Goal: Task Accomplishment & Management: Manage account settings

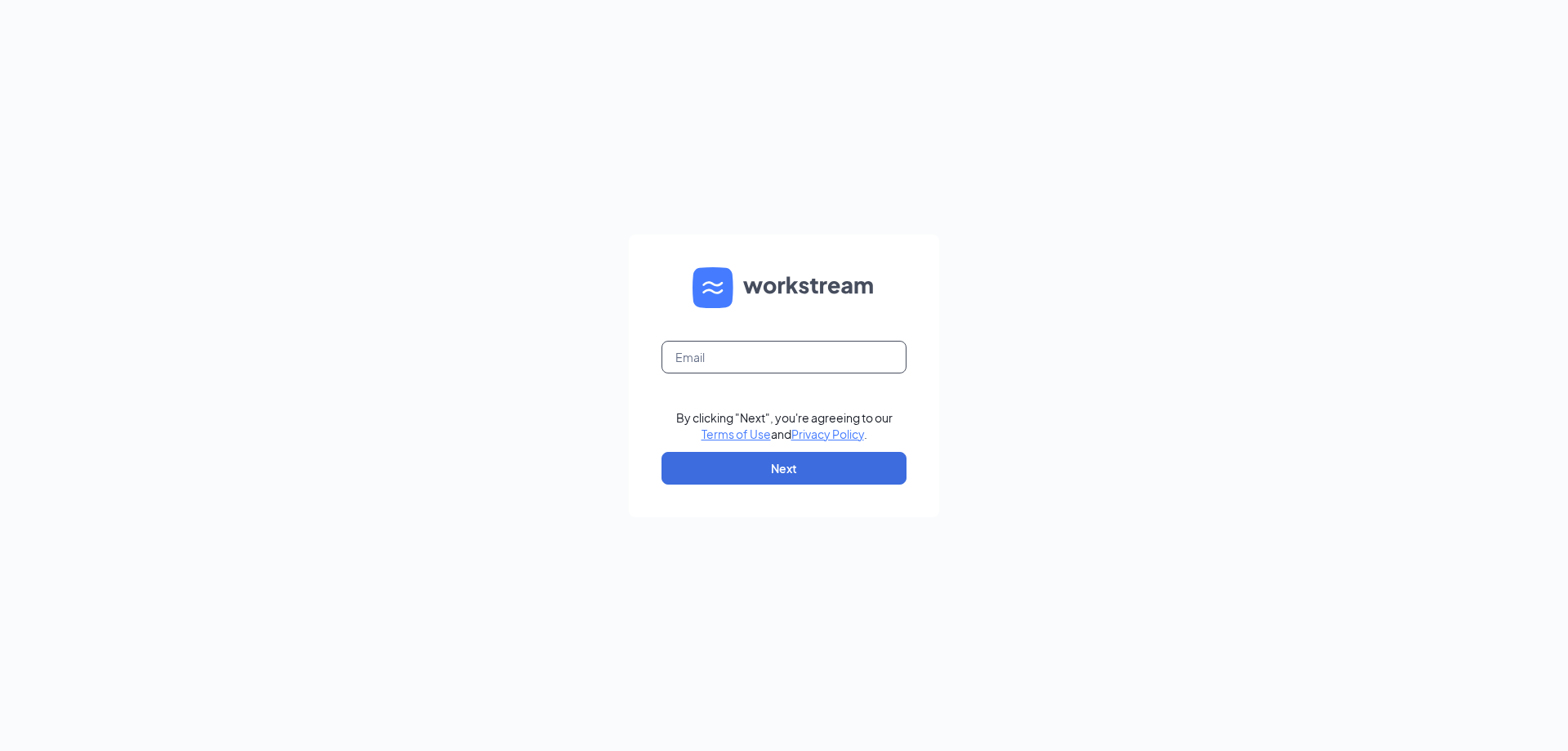
click at [740, 357] on input "text" at bounding box center [784, 358] width 245 height 33
type input "commercewendys@yahoo.com"
click at [774, 463] on button "Next" at bounding box center [784, 468] width 245 height 33
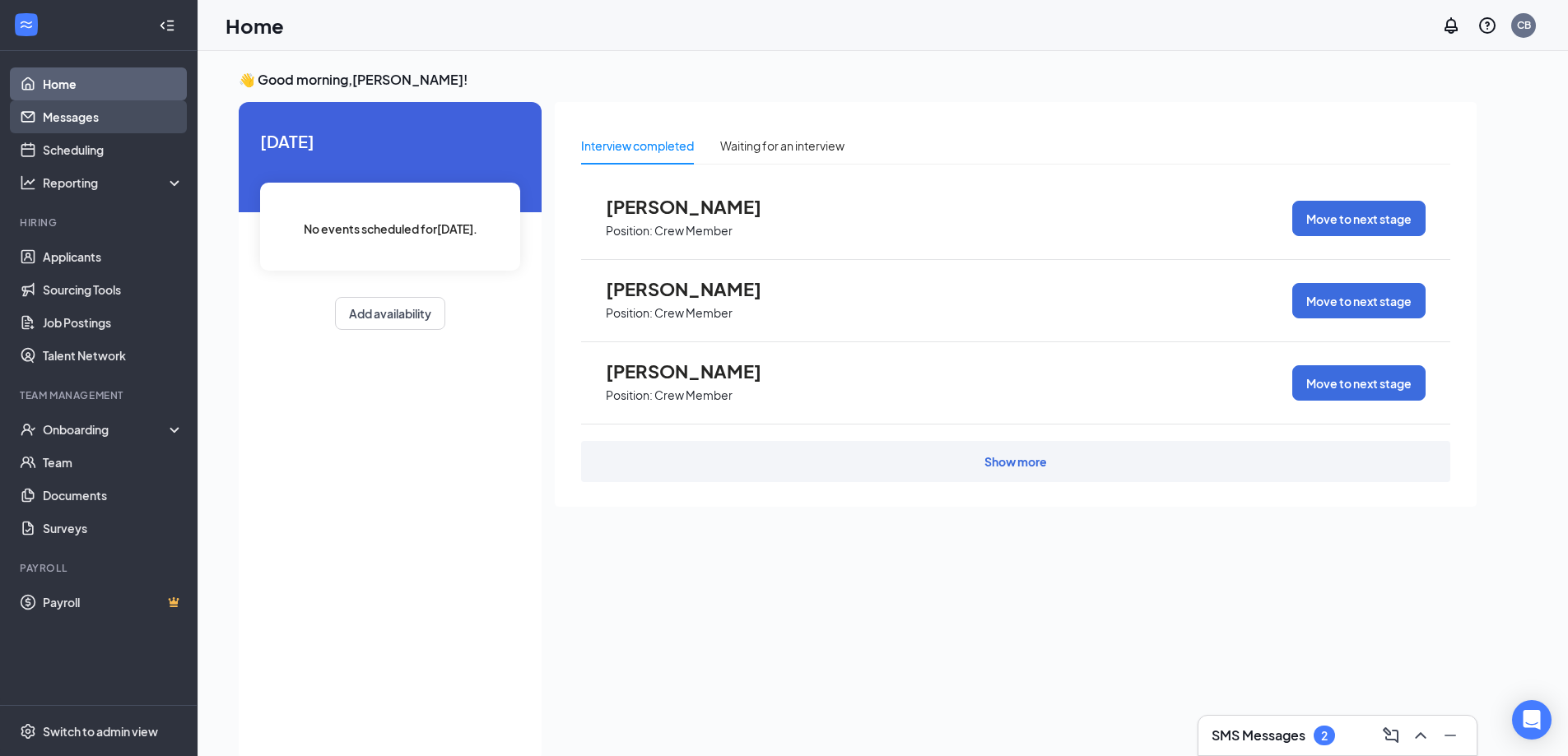
click at [64, 121] on link "Messages" at bounding box center [113, 117] width 141 height 33
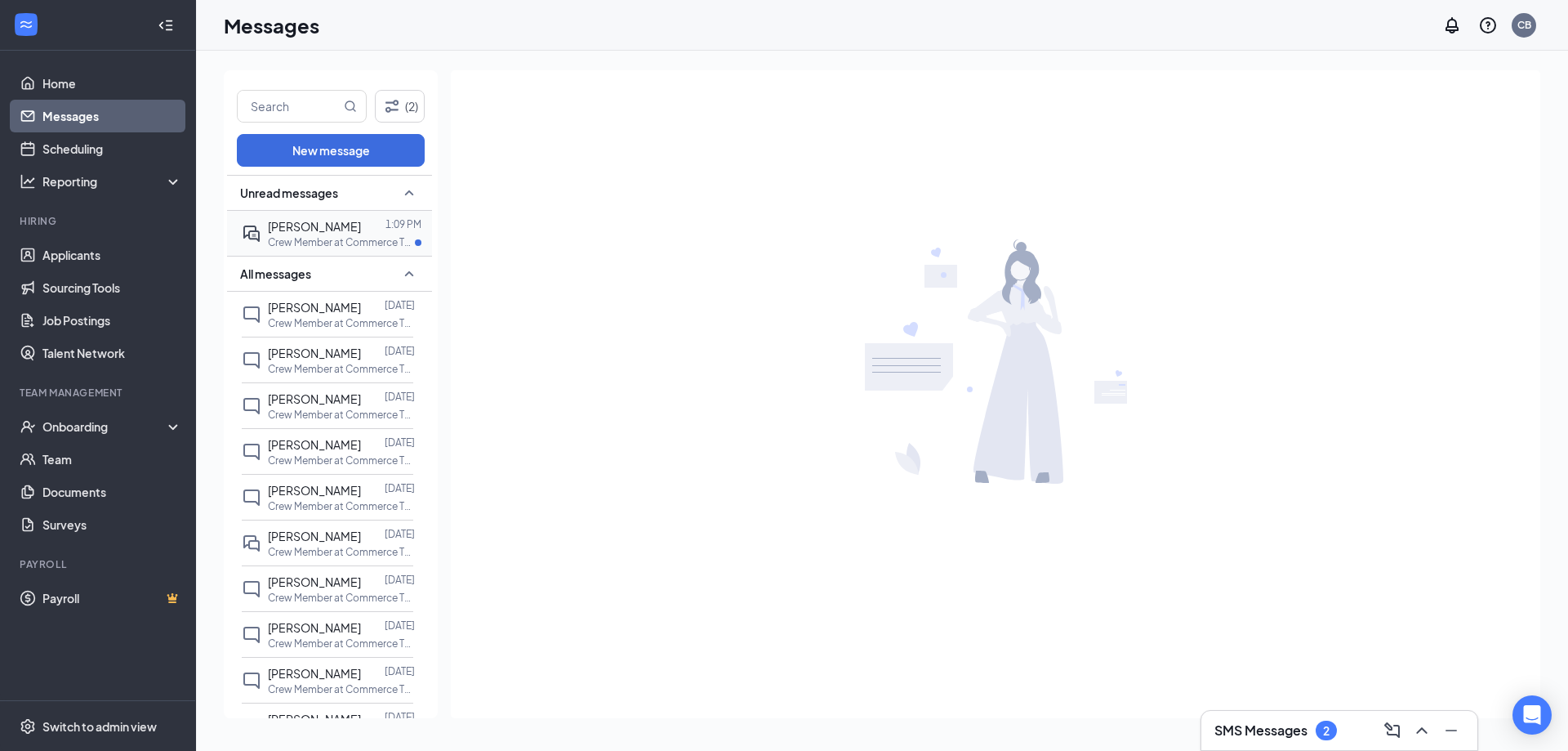
click at [370, 232] on div at bounding box center [373, 226] width 24 height 18
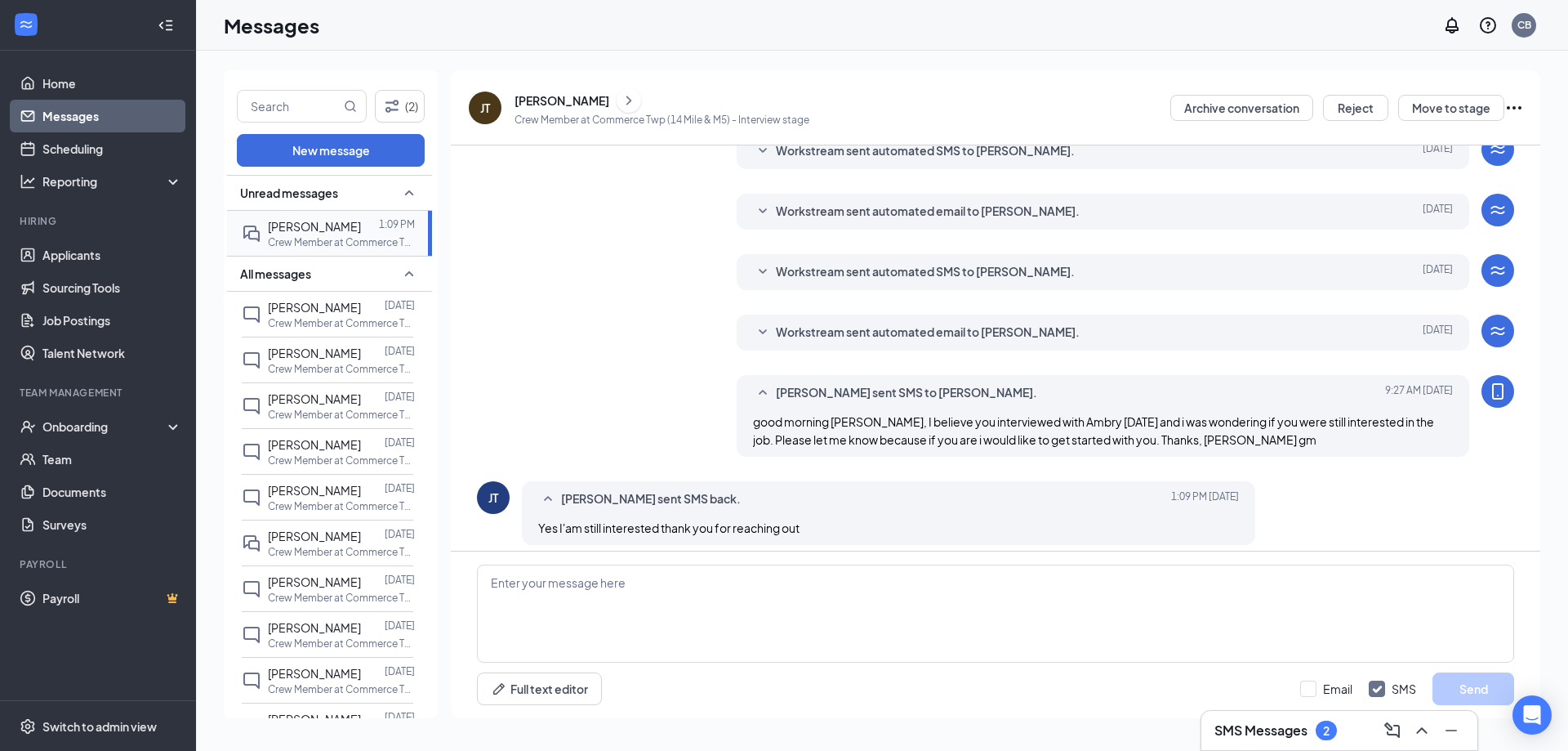
scroll to position [312, 0]
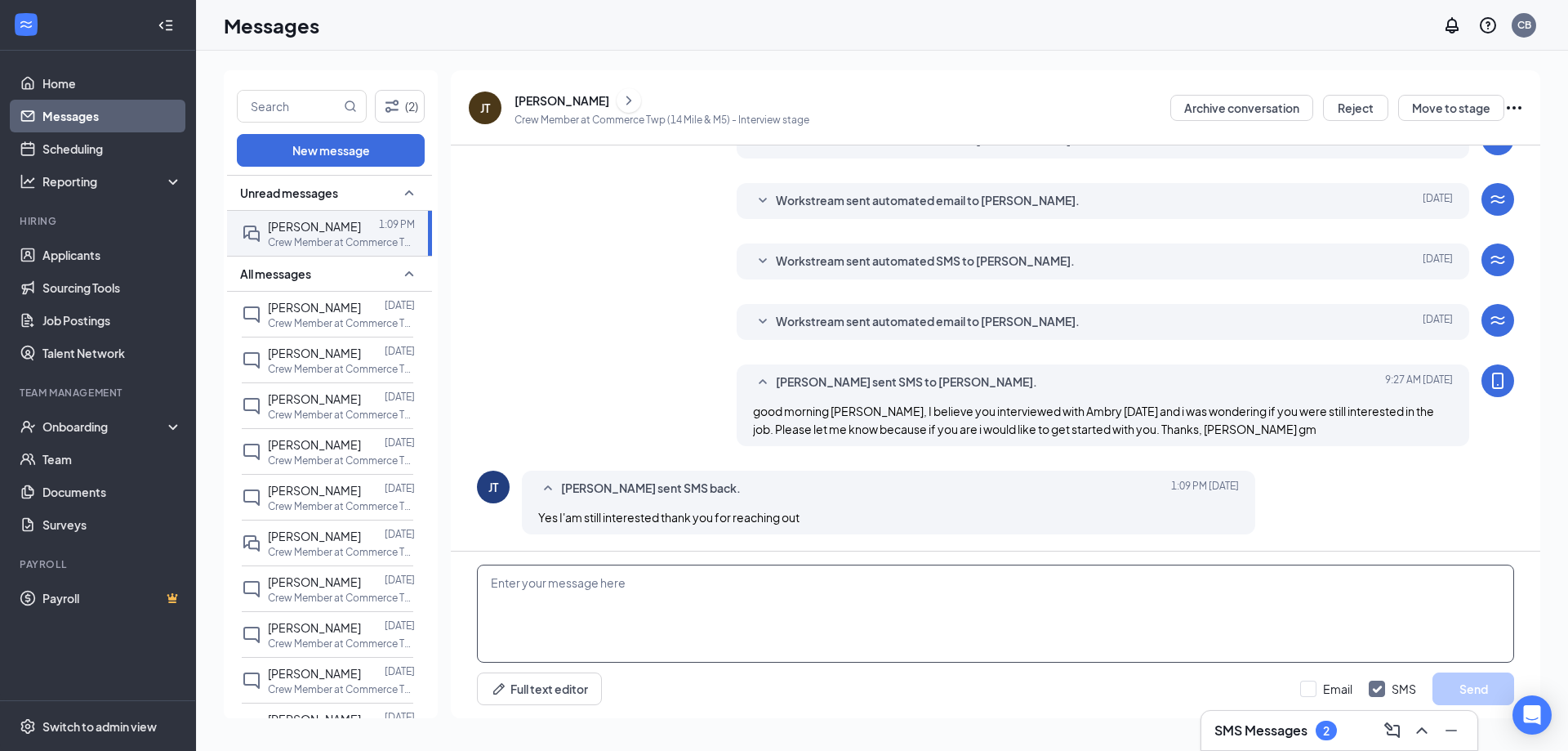
click at [531, 595] on textarea at bounding box center [996, 614] width 1038 height 98
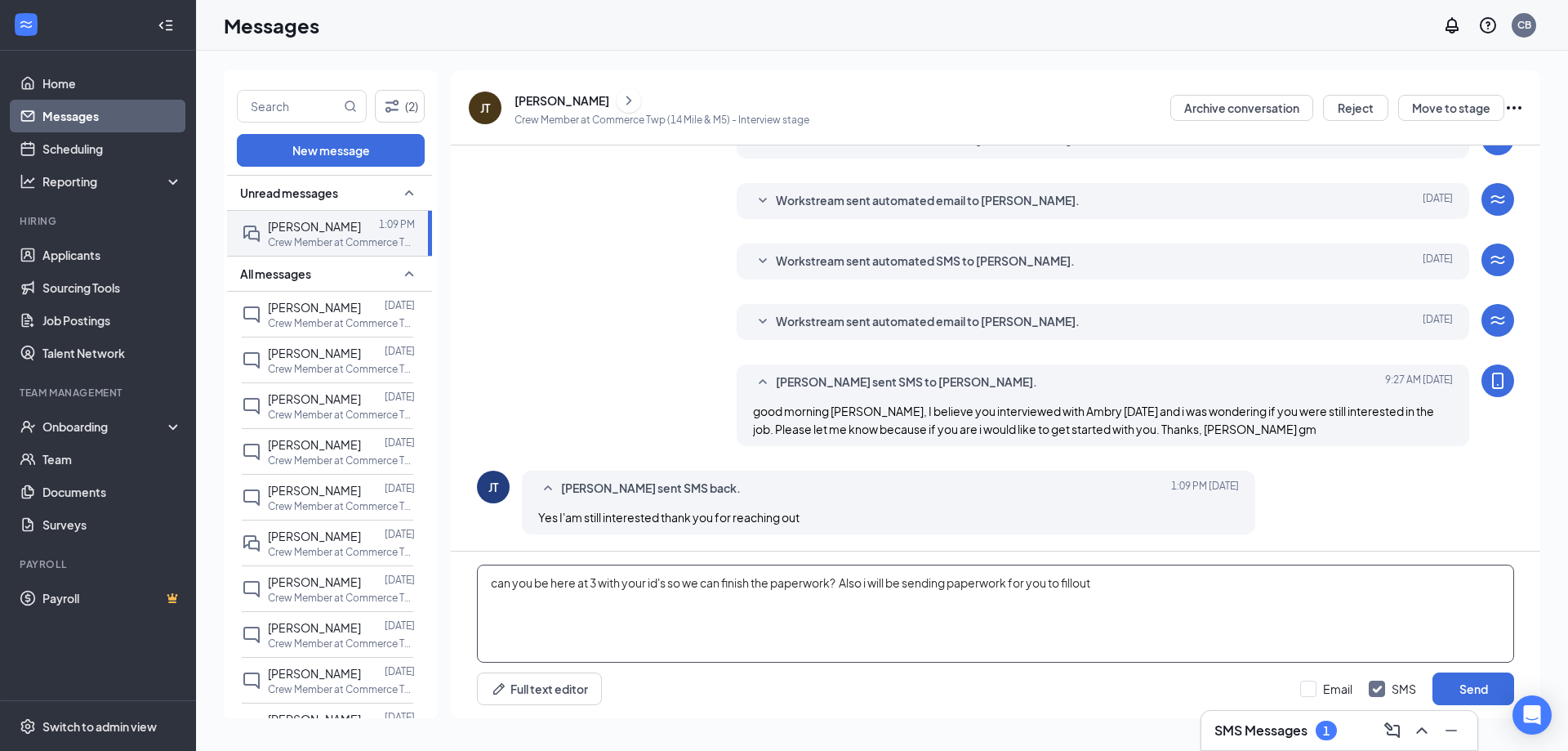
click at [1080, 586] on textarea "can you be here at 3 with your id's so we can finish the paperwork? Also i will…" at bounding box center [996, 614] width 1038 height 98
type textarea "can you be here at 3 with your id's so we can finish the paperwork? Also i will…"
click at [1460, 692] on button "Send" at bounding box center [1474, 689] width 82 height 33
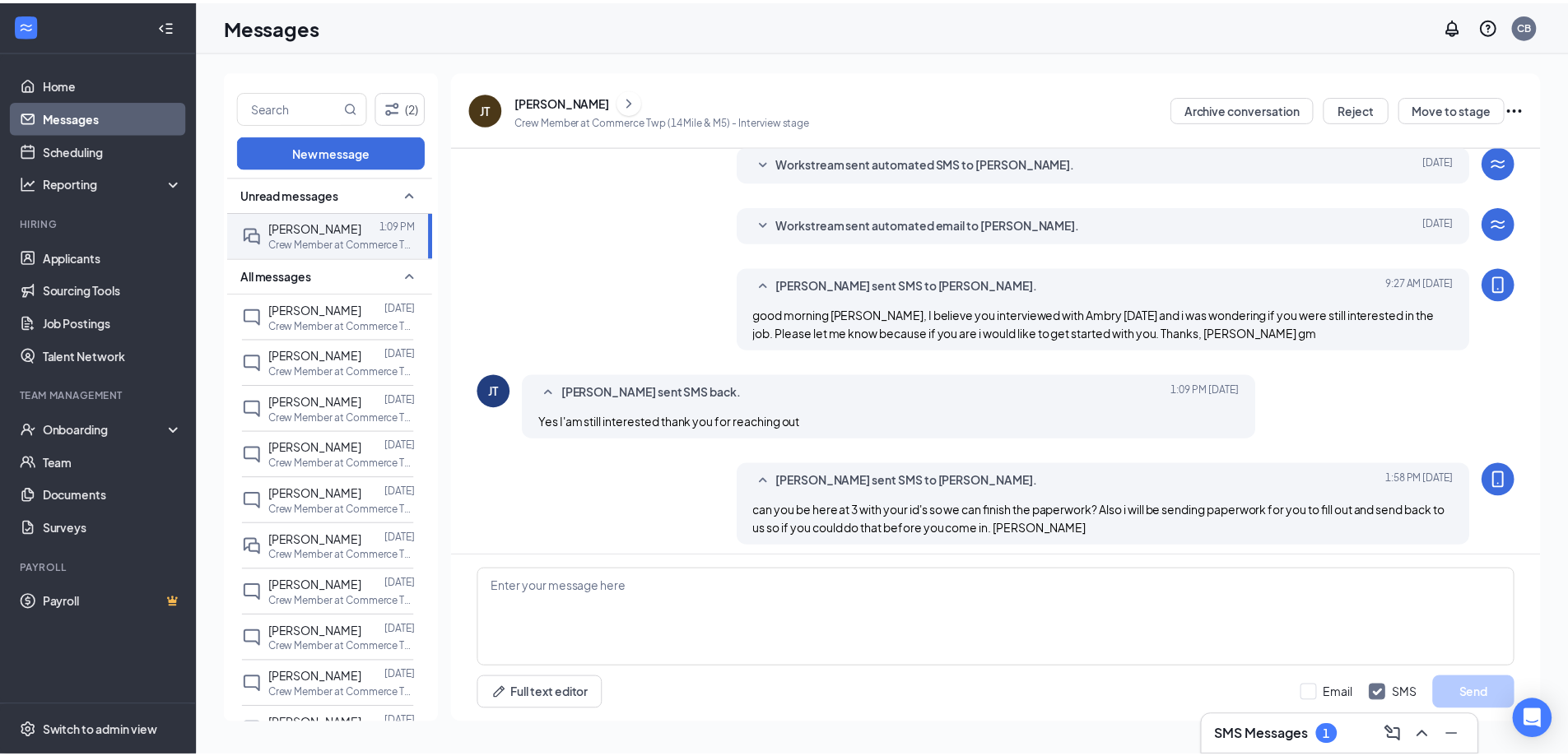
scroll to position [421, 0]
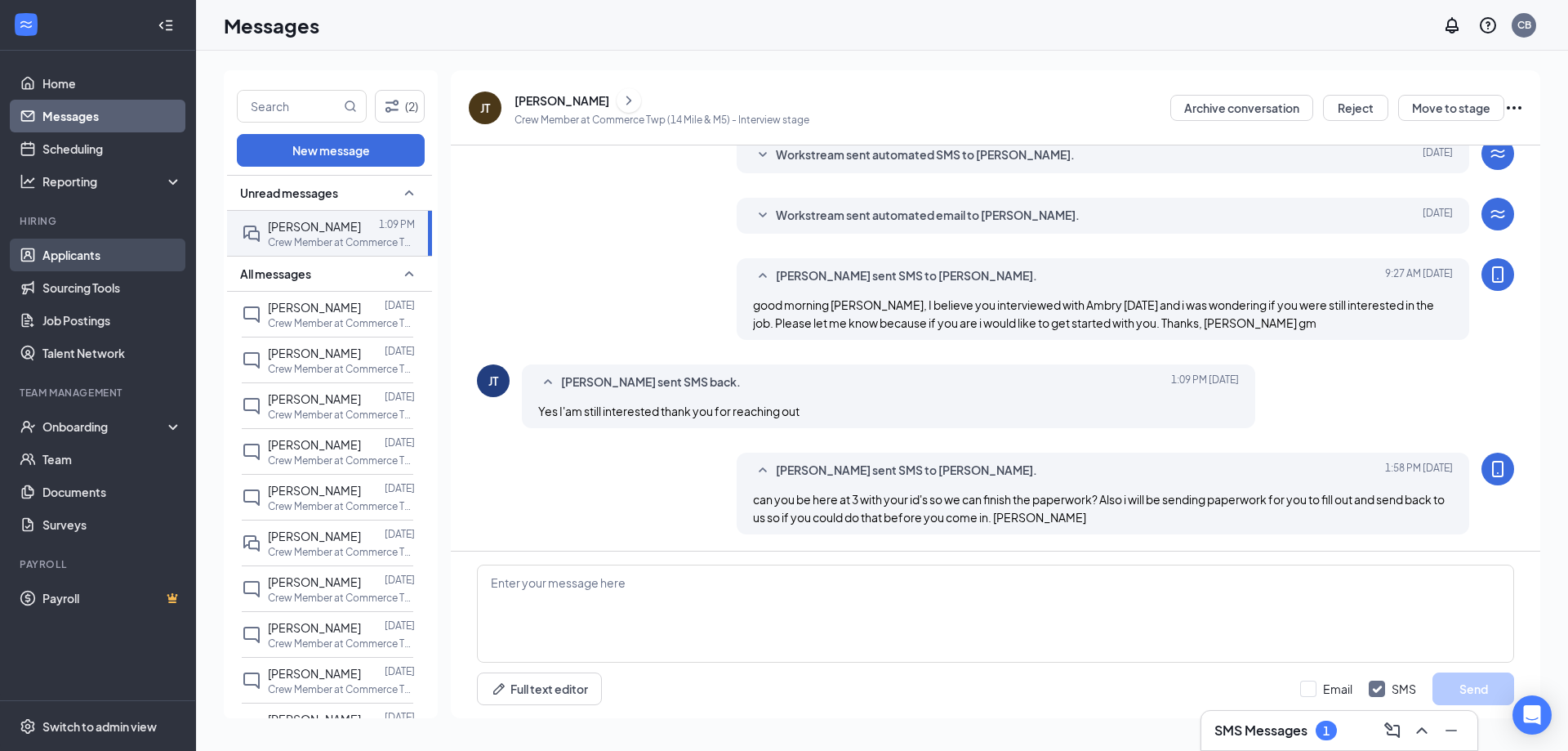
click at [83, 249] on link "Applicants" at bounding box center [112, 255] width 140 height 33
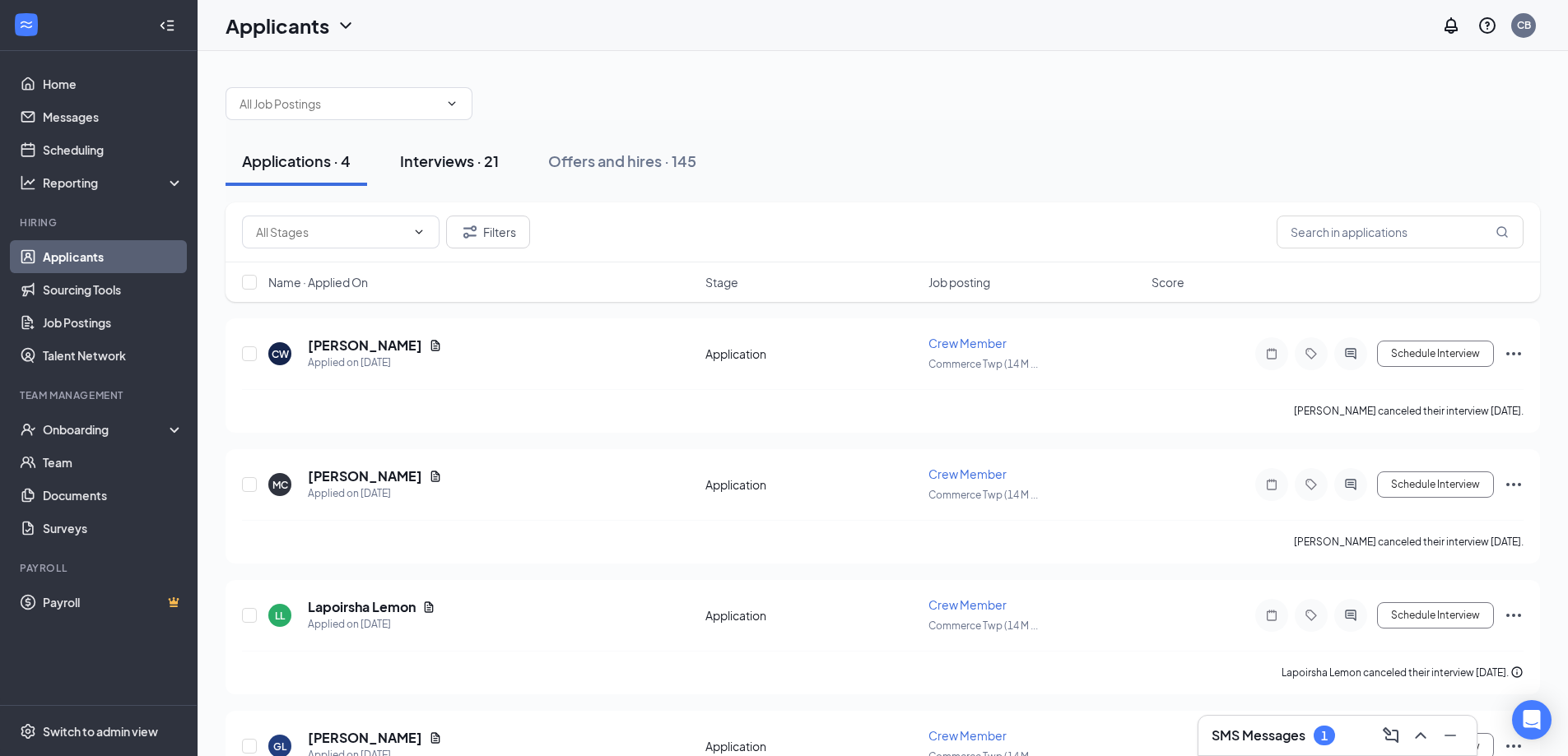
click at [452, 158] on div "Interviews · 21" at bounding box center [450, 160] width 99 height 20
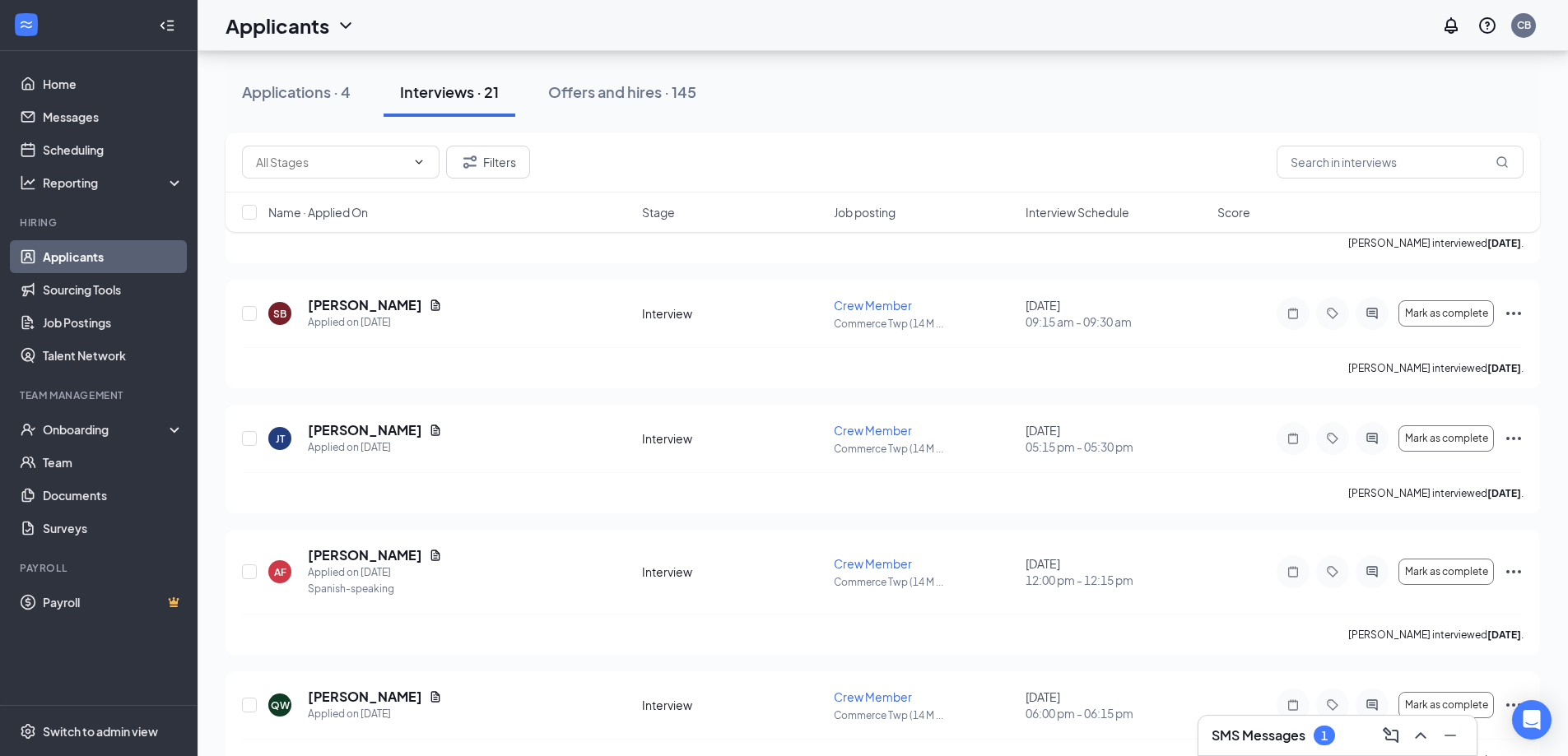
scroll to position [1810, 0]
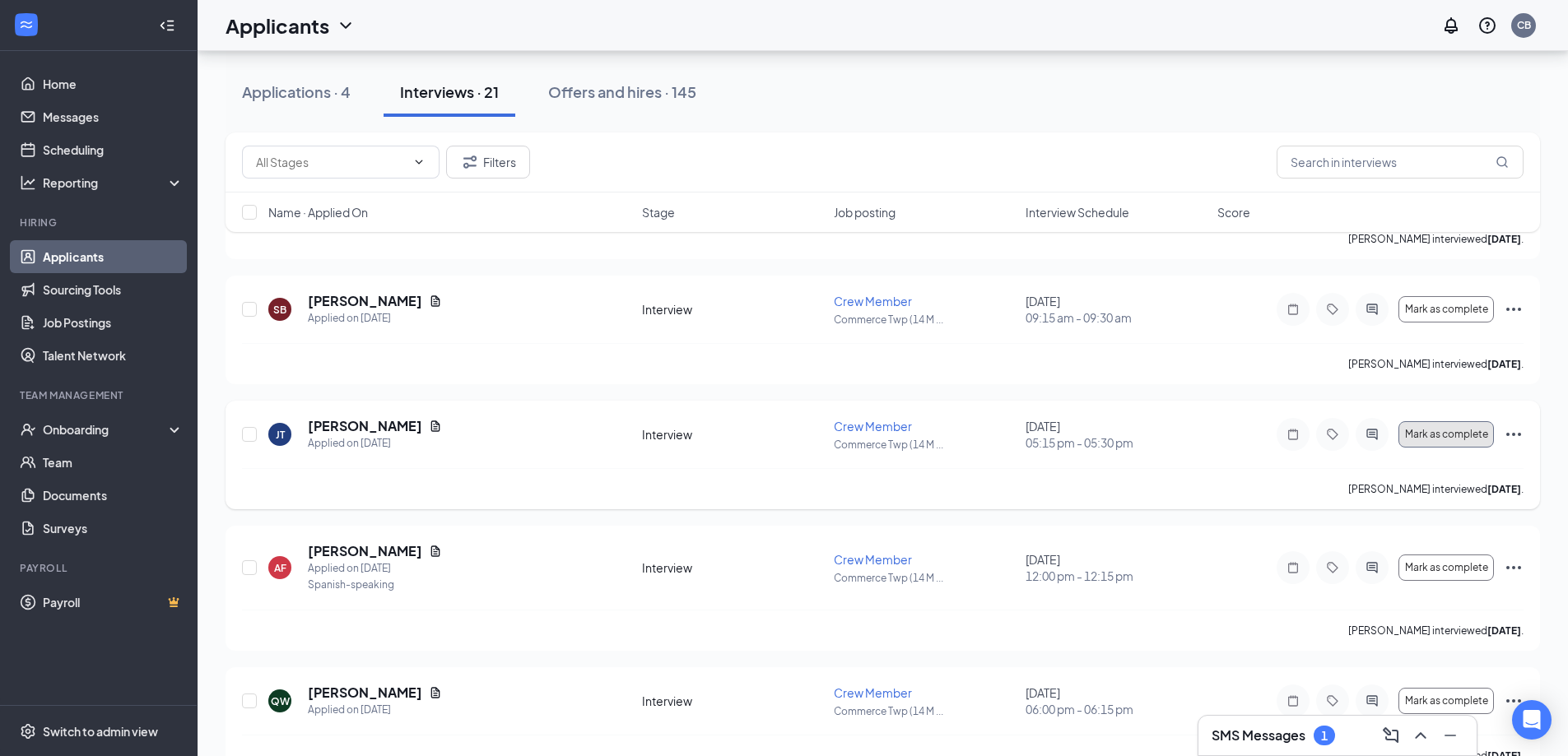
click at [1458, 431] on span "Mark as complete" at bounding box center [1446, 434] width 83 height 11
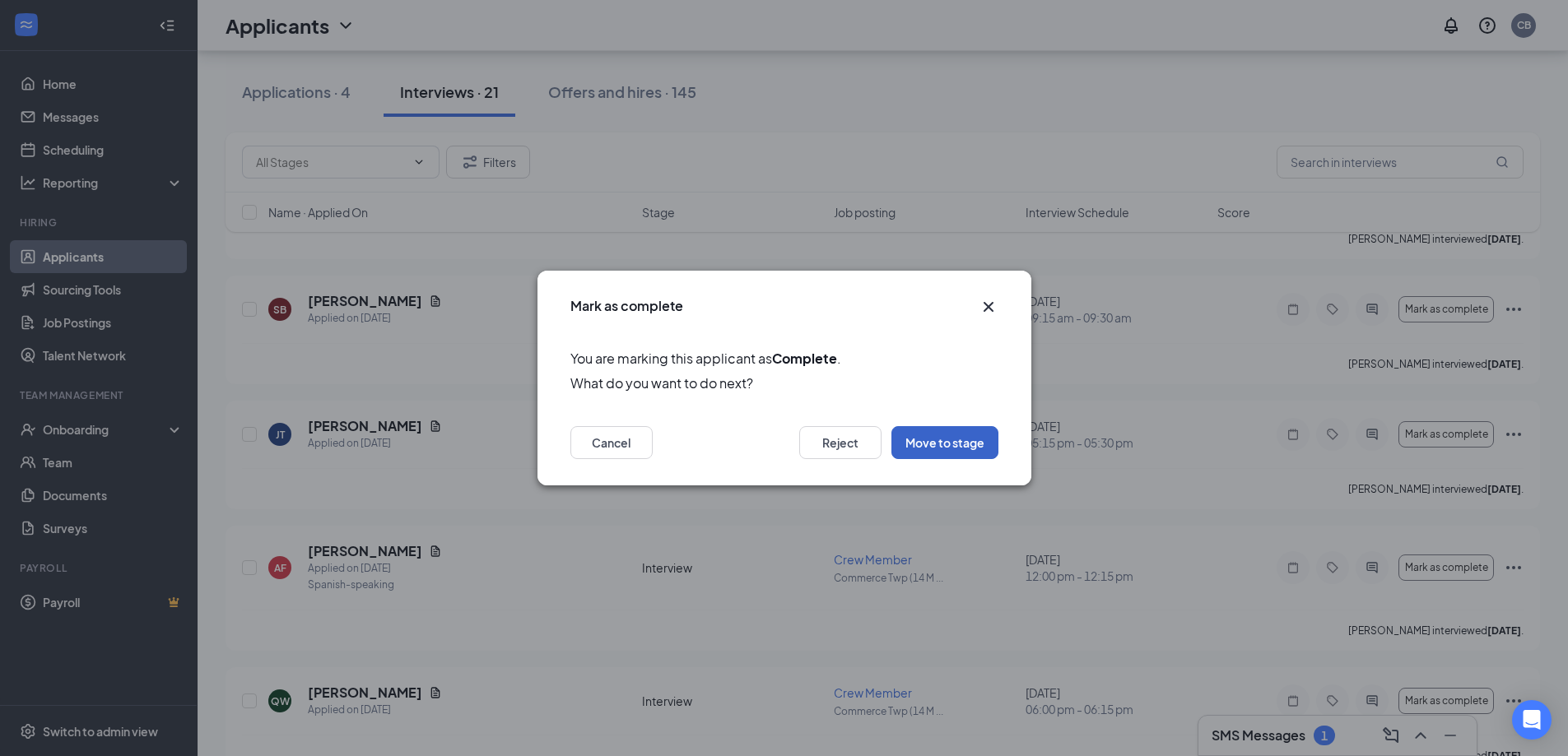
click at [951, 435] on button "Move to stage" at bounding box center [945, 443] width 107 height 33
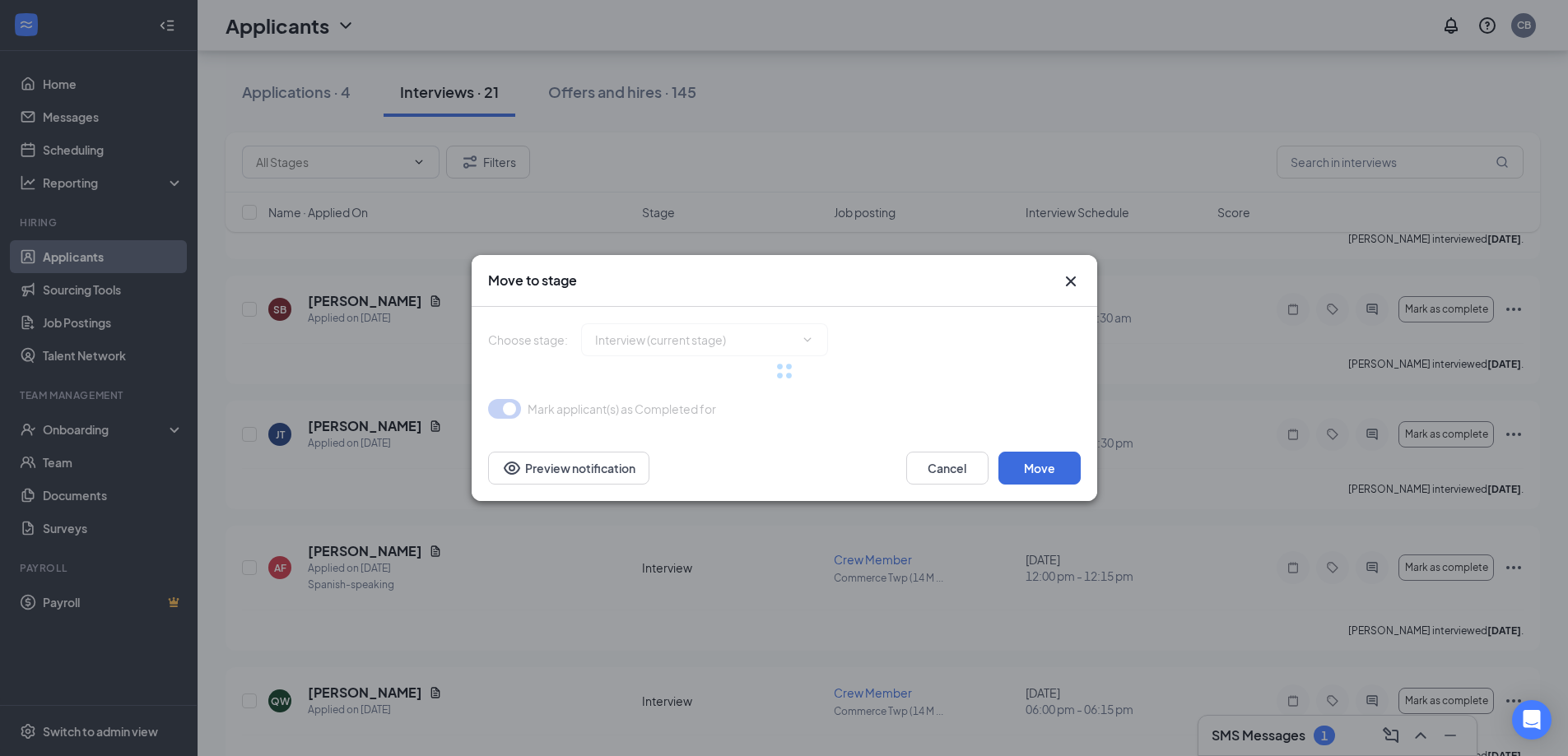
type input "Hiring Complete (final stage)"
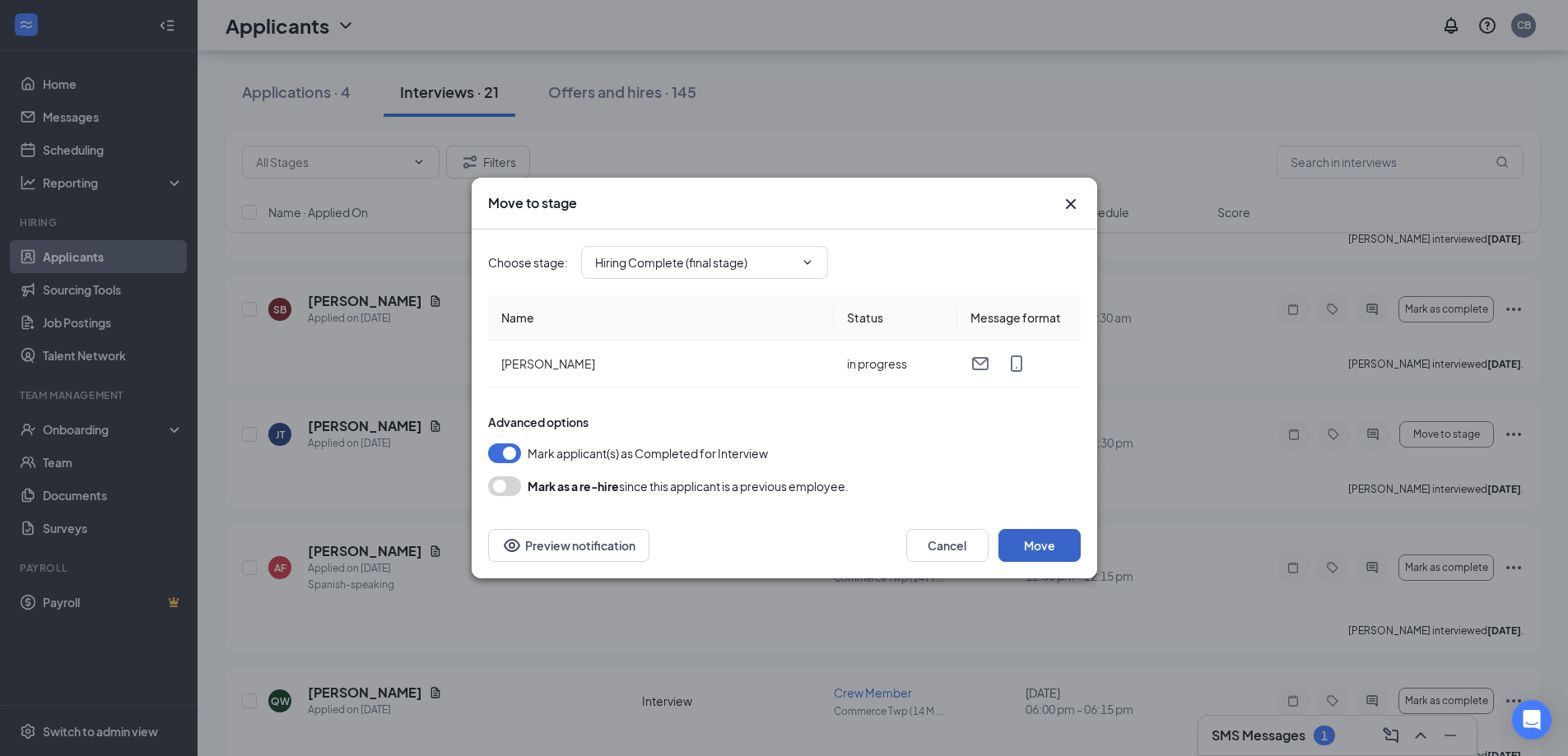
click at [1041, 548] on button "Move" at bounding box center [1039, 546] width 82 height 33
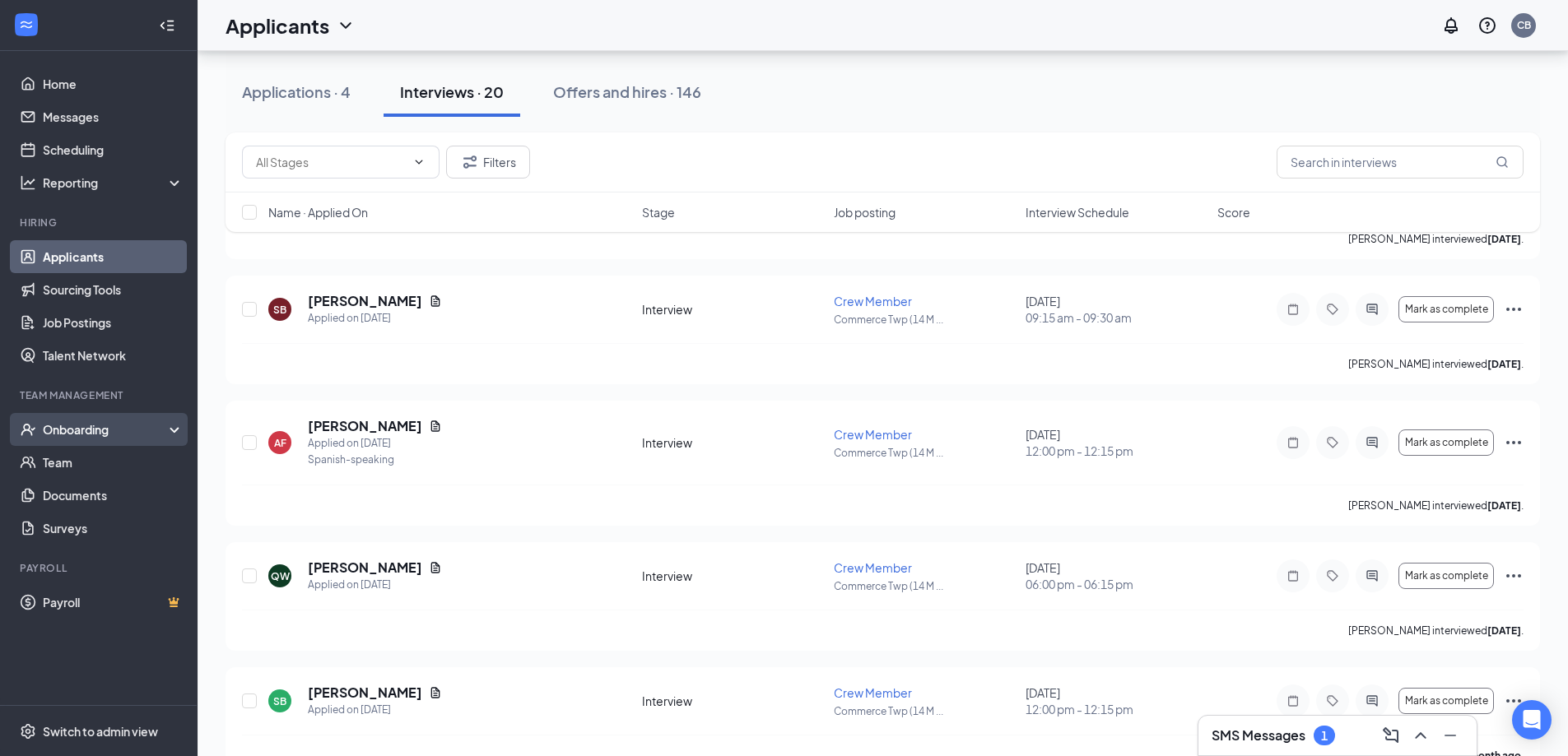
click at [75, 425] on div "Onboarding" at bounding box center [106, 429] width 127 height 17
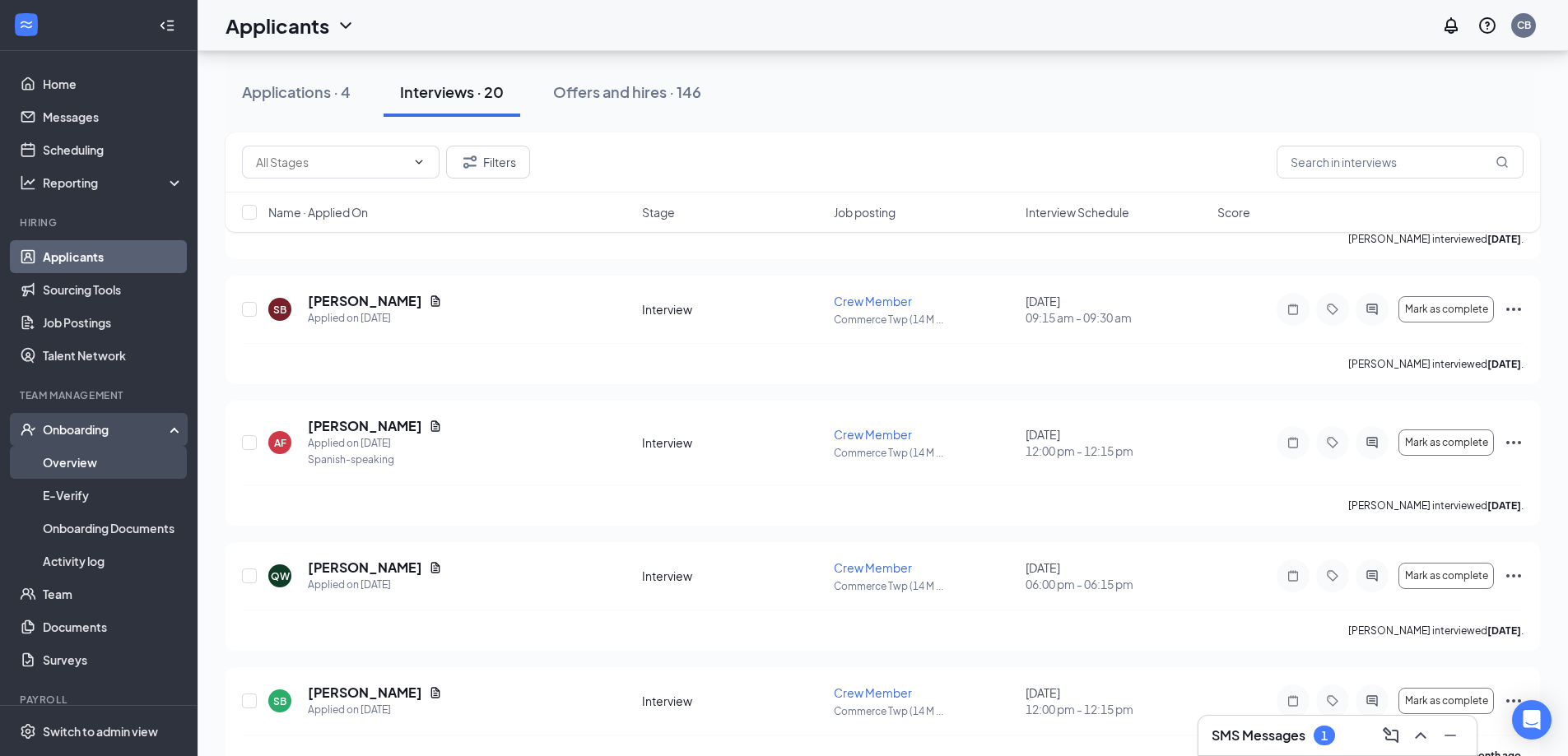
click at [74, 457] on link "Overview" at bounding box center [113, 463] width 141 height 33
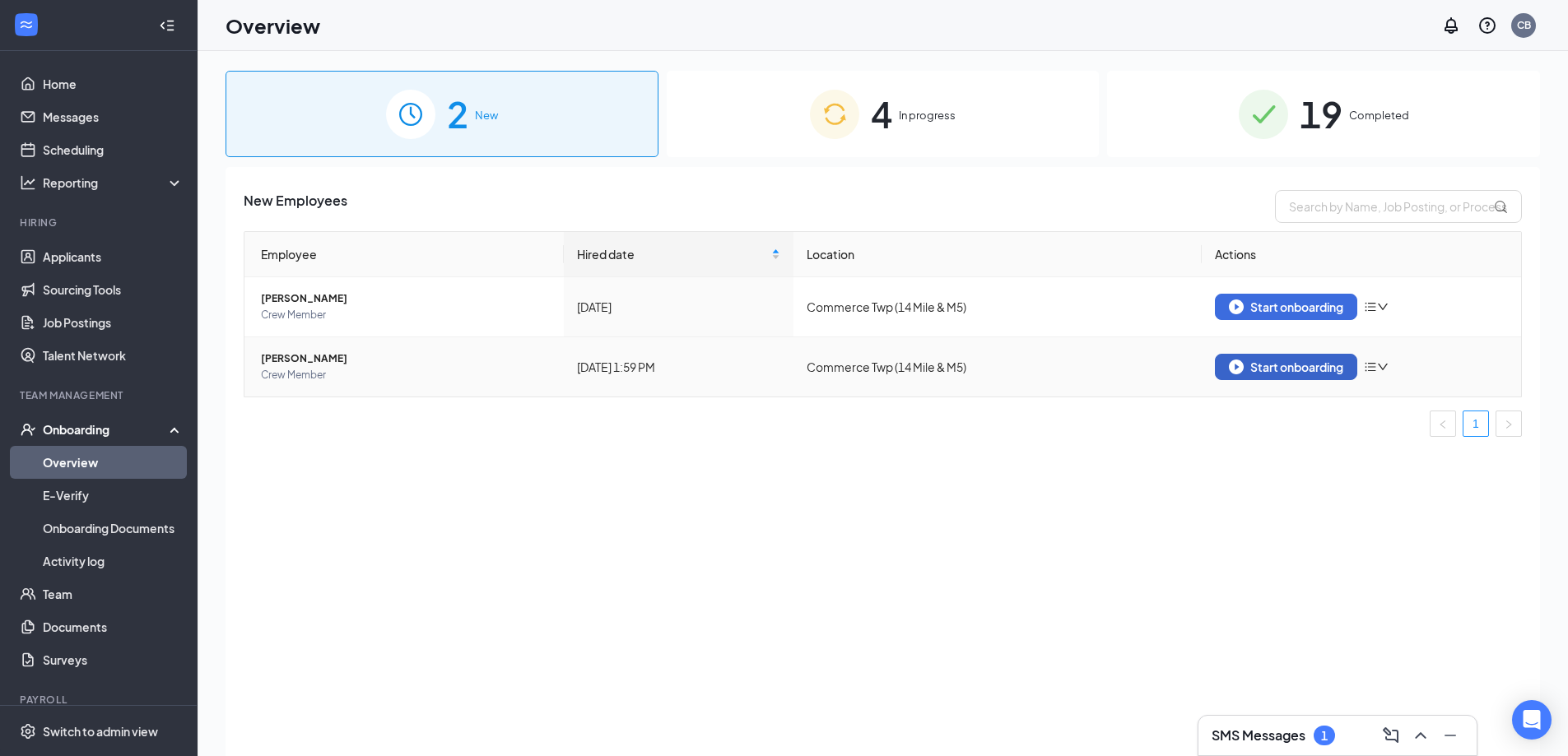
click at [1298, 371] on div "Start onboarding" at bounding box center [1286, 366] width 115 height 15
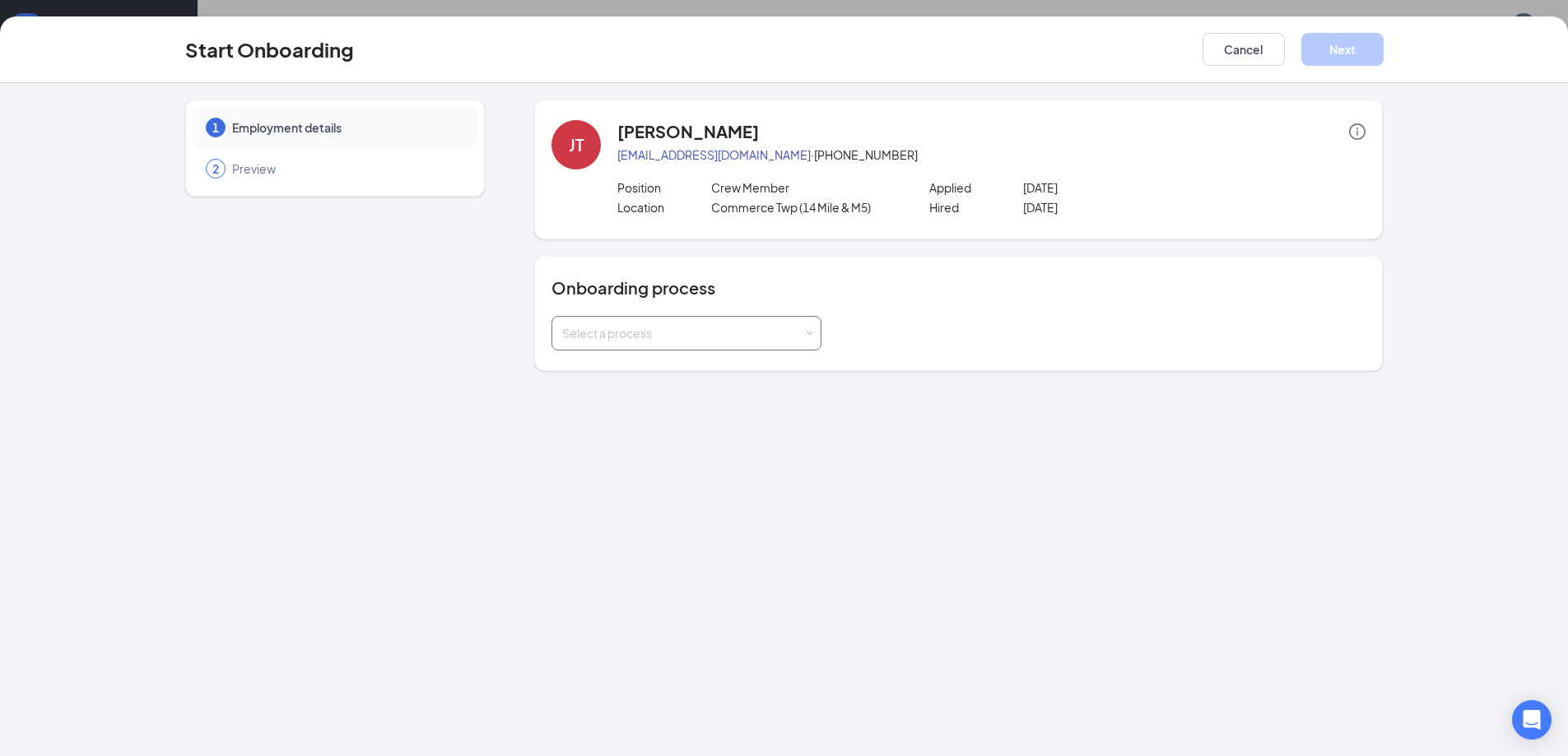
click at [810, 331] on span at bounding box center [810, 334] width 7 height 7
click at [739, 368] on li "Crew Hire" at bounding box center [686, 369] width 270 height 30
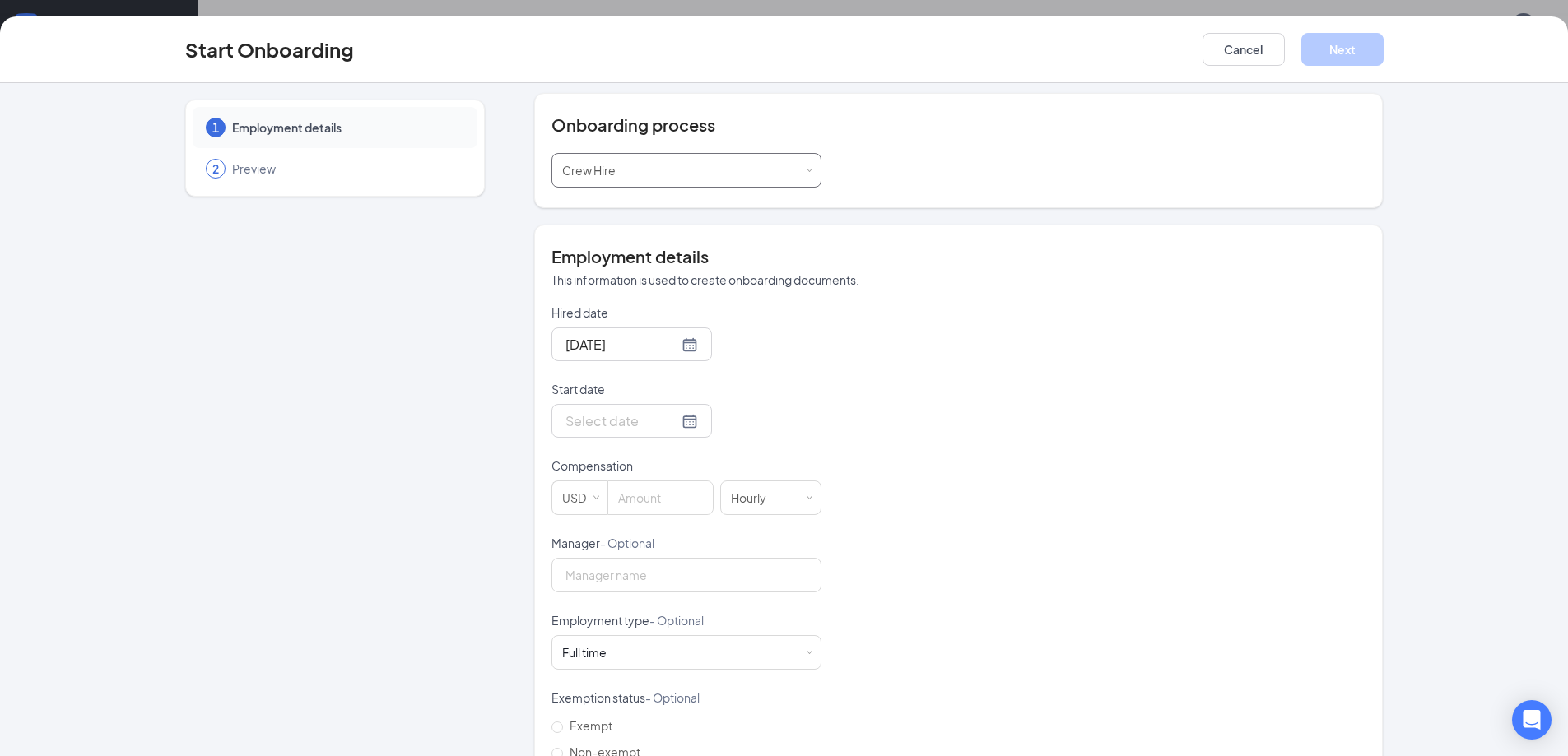
scroll to position [165, 0]
click at [668, 418] on div at bounding box center [631, 419] width 132 height 20
type input "Oct 16, 2025"
click at [685, 563] on div "16" at bounding box center [695, 566] width 20 height 20
click at [679, 498] on input at bounding box center [660, 497] width 104 height 33
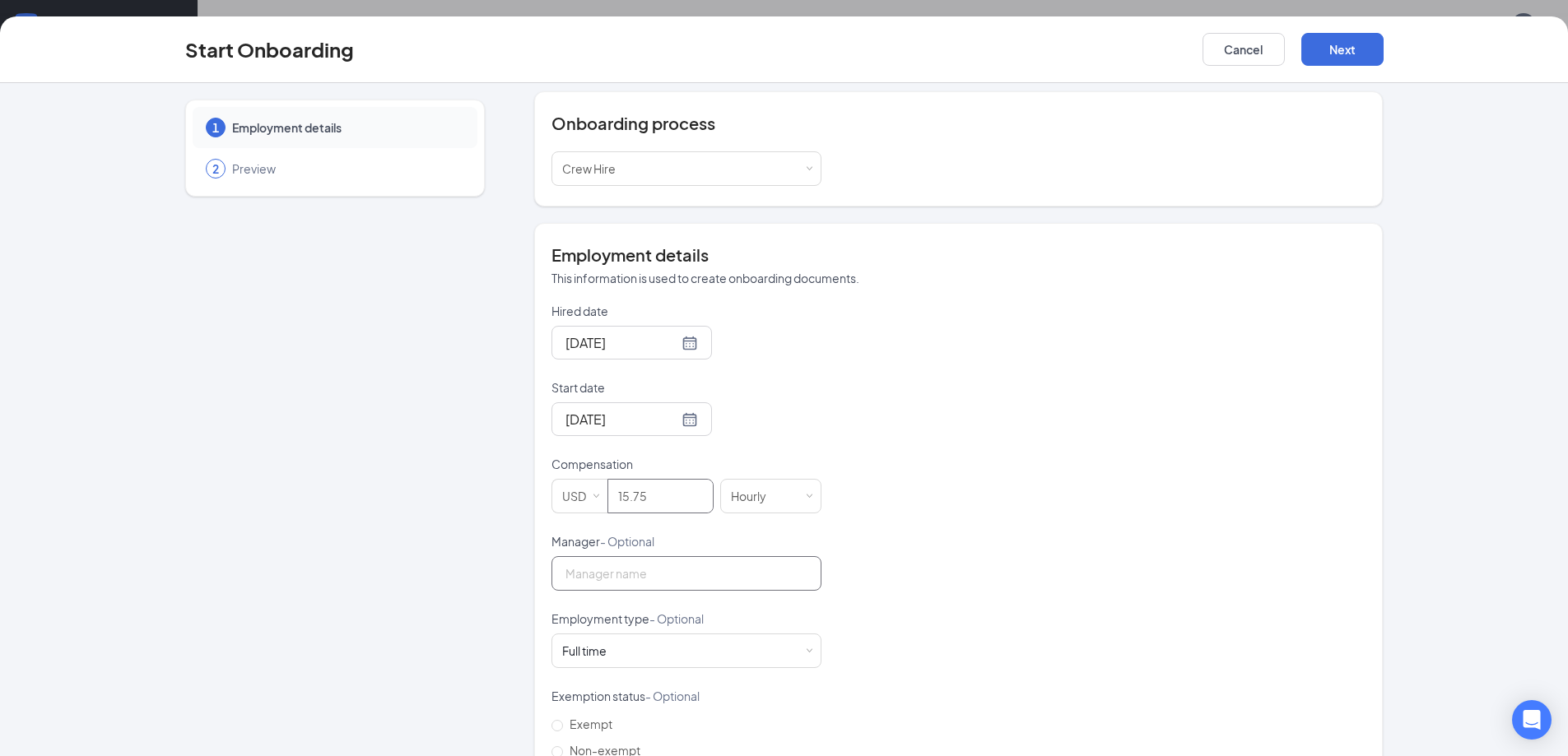
type input "15.75"
click at [727, 574] on input "Manager - Optional" at bounding box center [686, 573] width 270 height 34
type input "cindy baker"
click at [806, 654] on span at bounding box center [810, 651] width 7 height 7
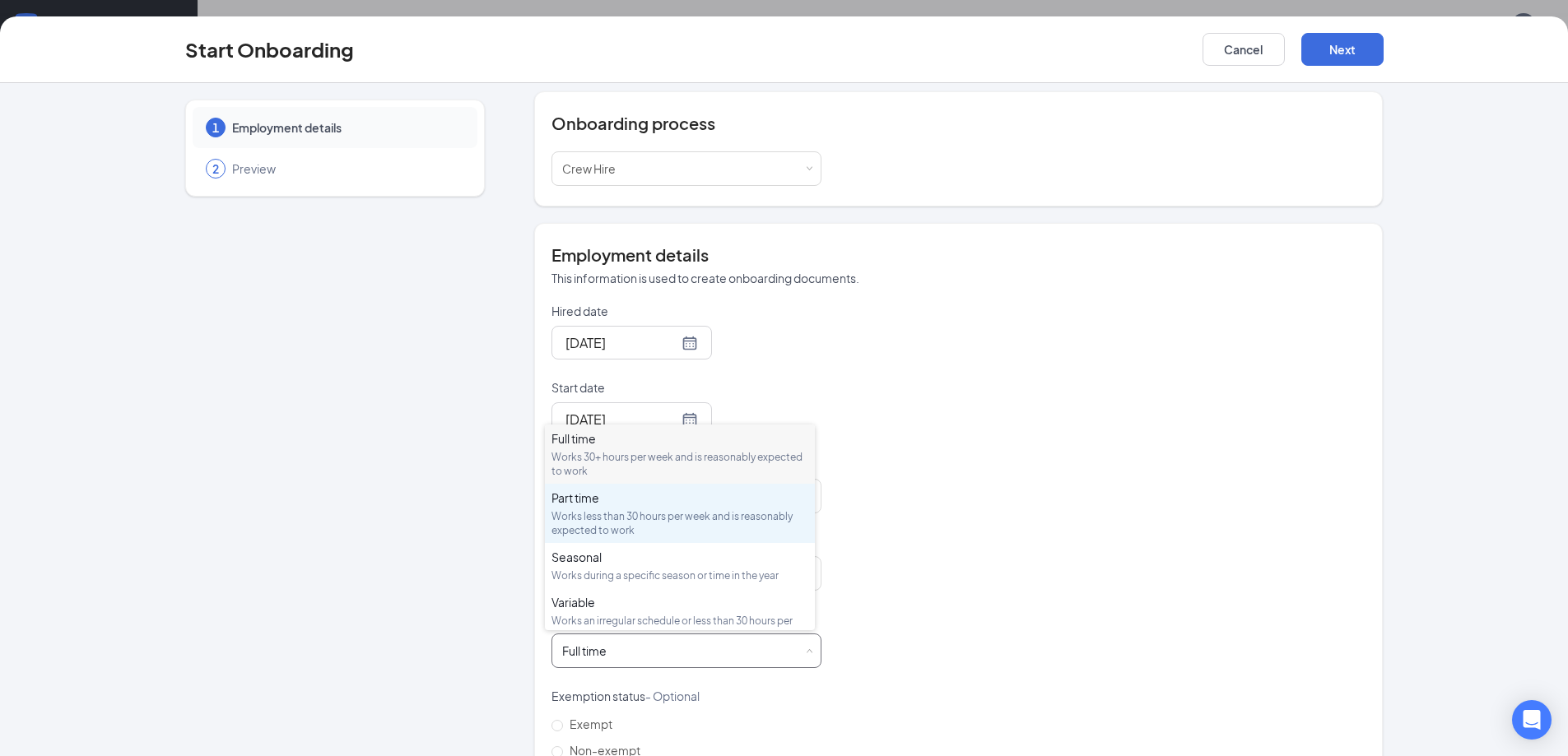
click at [727, 519] on div "Works less than 30 hours per week and is reasonably expected to work" at bounding box center [679, 523] width 257 height 28
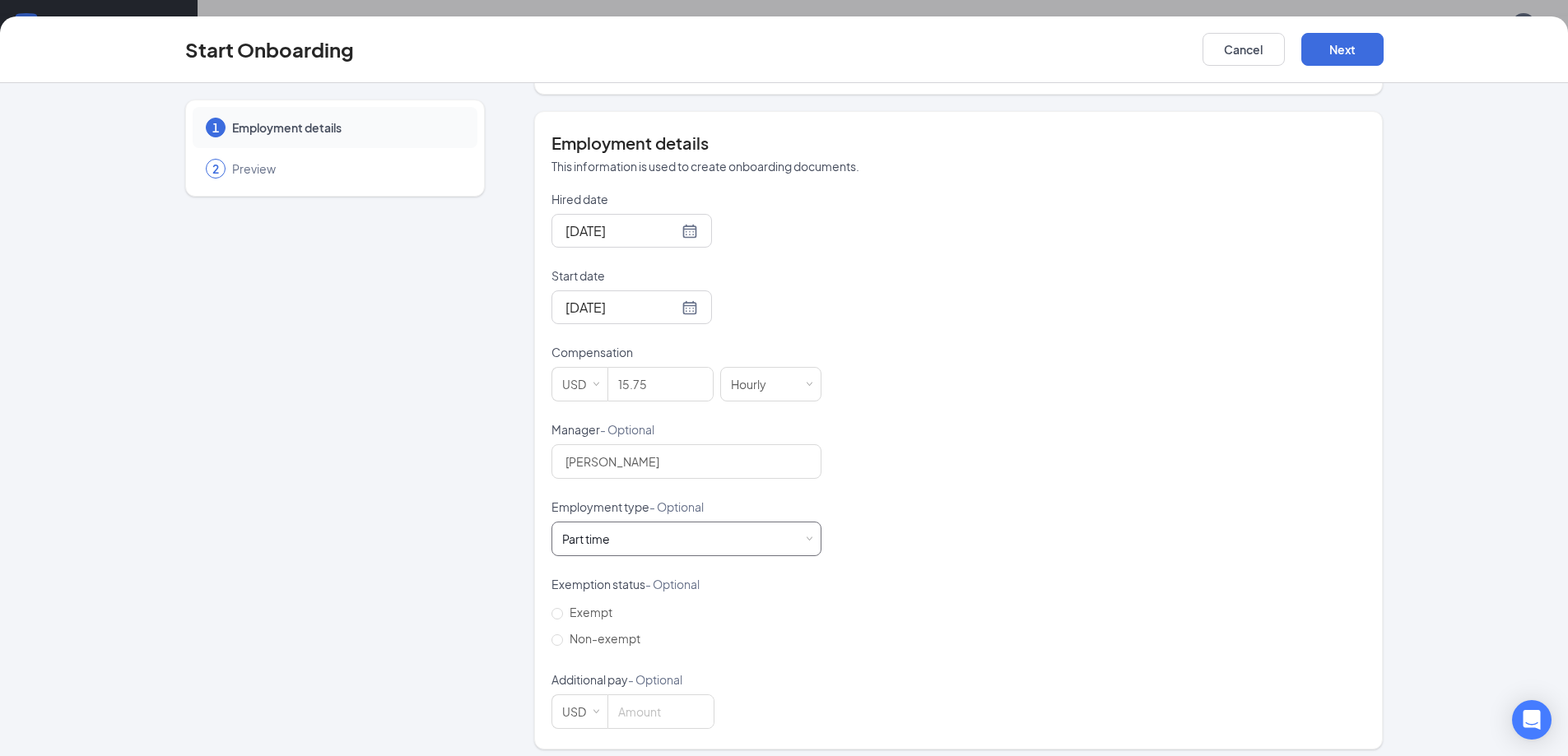
scroll to position [286, 0]
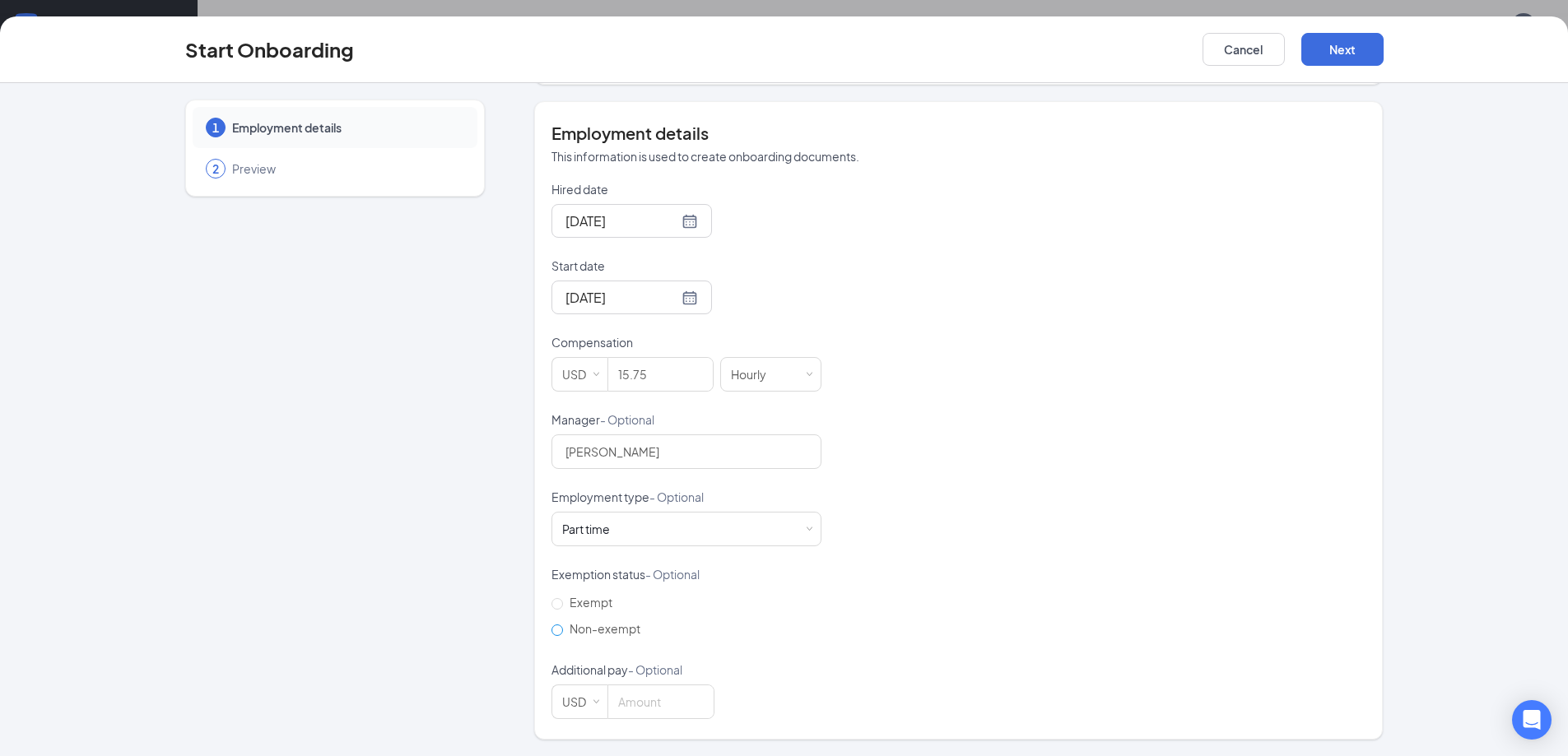
click at [584, 630] on span "Non-exempt" at bounding box center [605, 628] width 84 height 15
click at [563, 630] on input "Non-exempt" at bounding box center [557, 630] width 11 height 11
radio input "true"
click at [1342, 44] on button "Next" at bounding box center [1343, 50] width 82 height 33
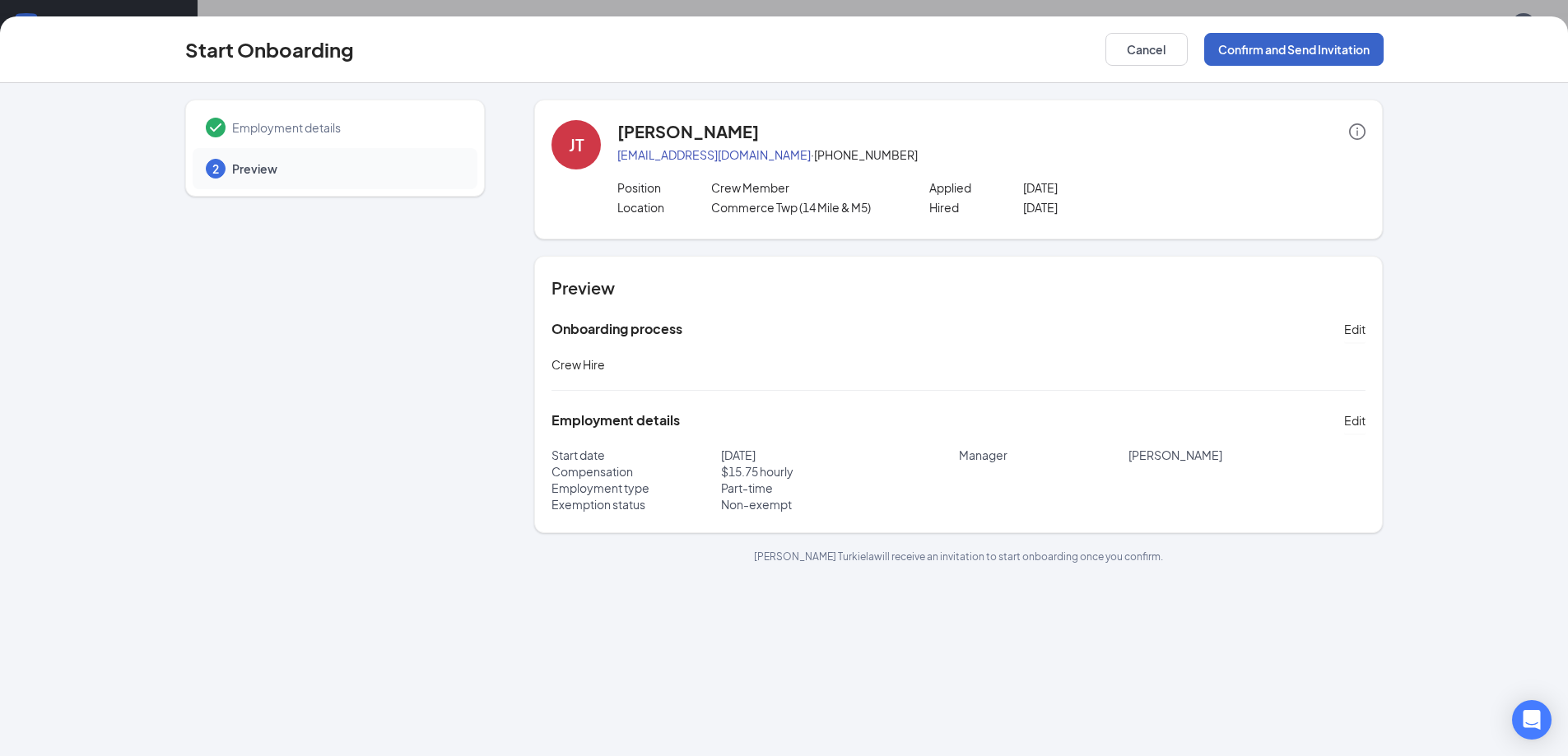
click at [1261, 50] on button "Confirm and Send Invitation" at bounding box center [1294, 50] width 180 height 33
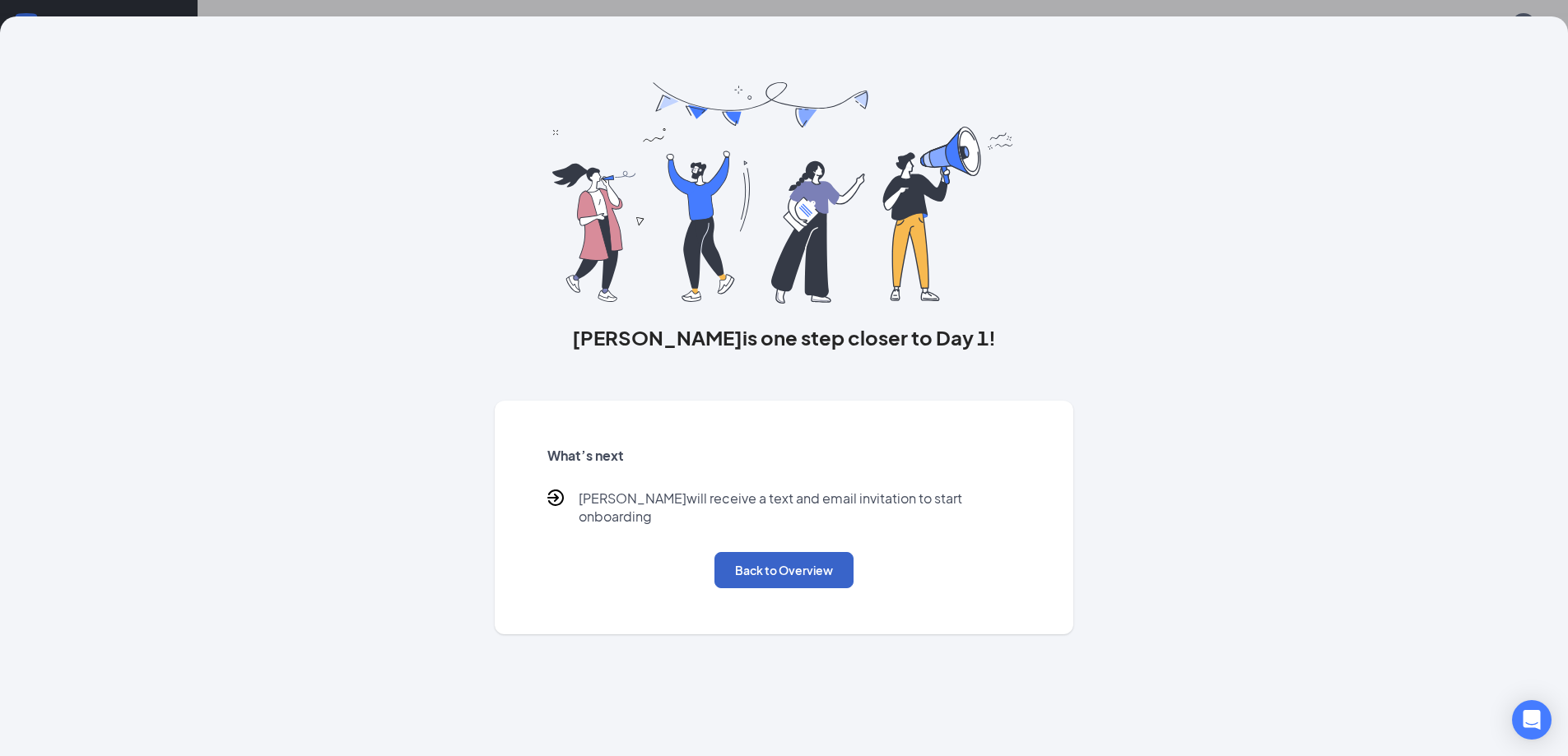
click at [791, 552] on button "Back to Overview" at bounding box center [784, 569] width 139 height 36
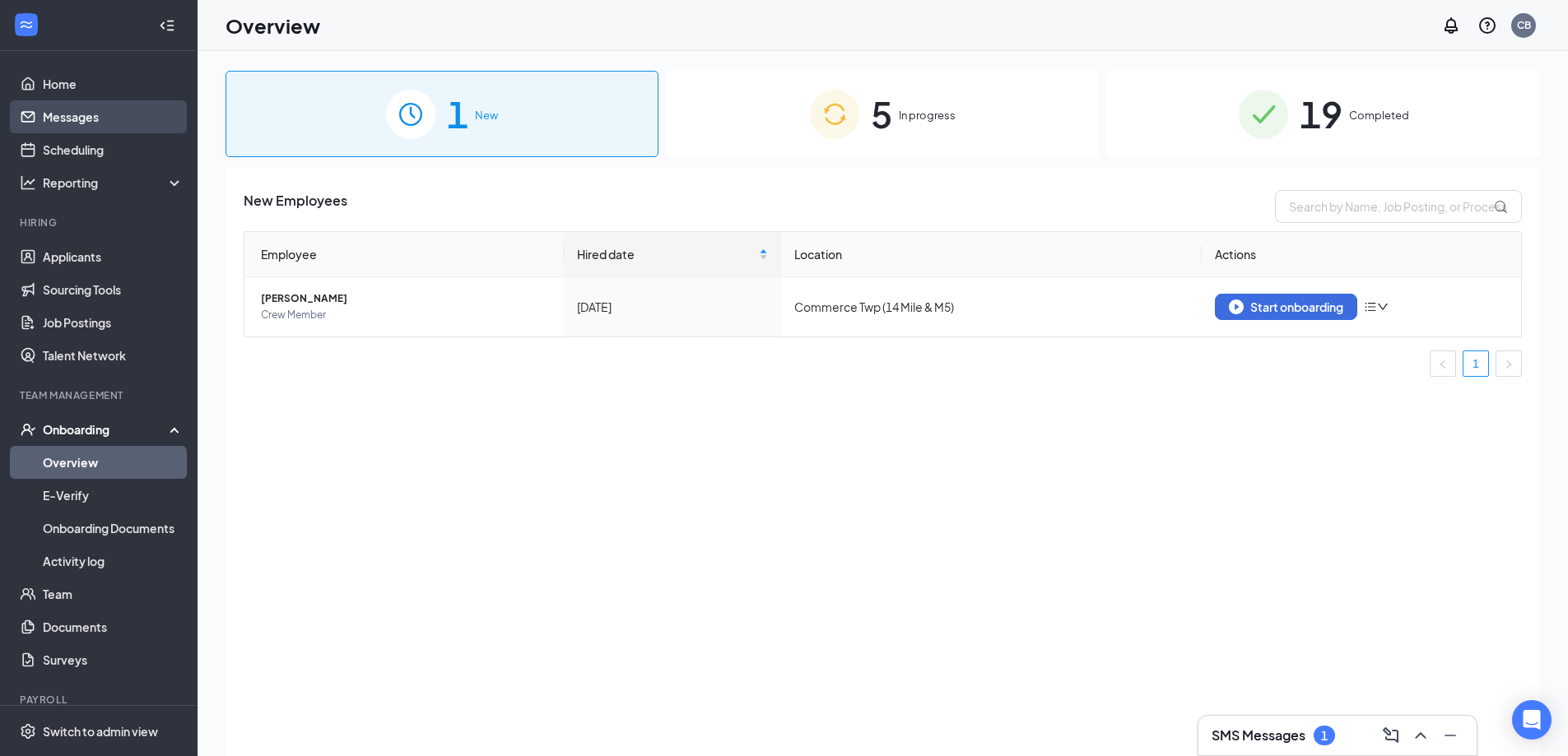
click at [45, 112] on link "Messages" at bounding box center [113, 117] width 141 height 33
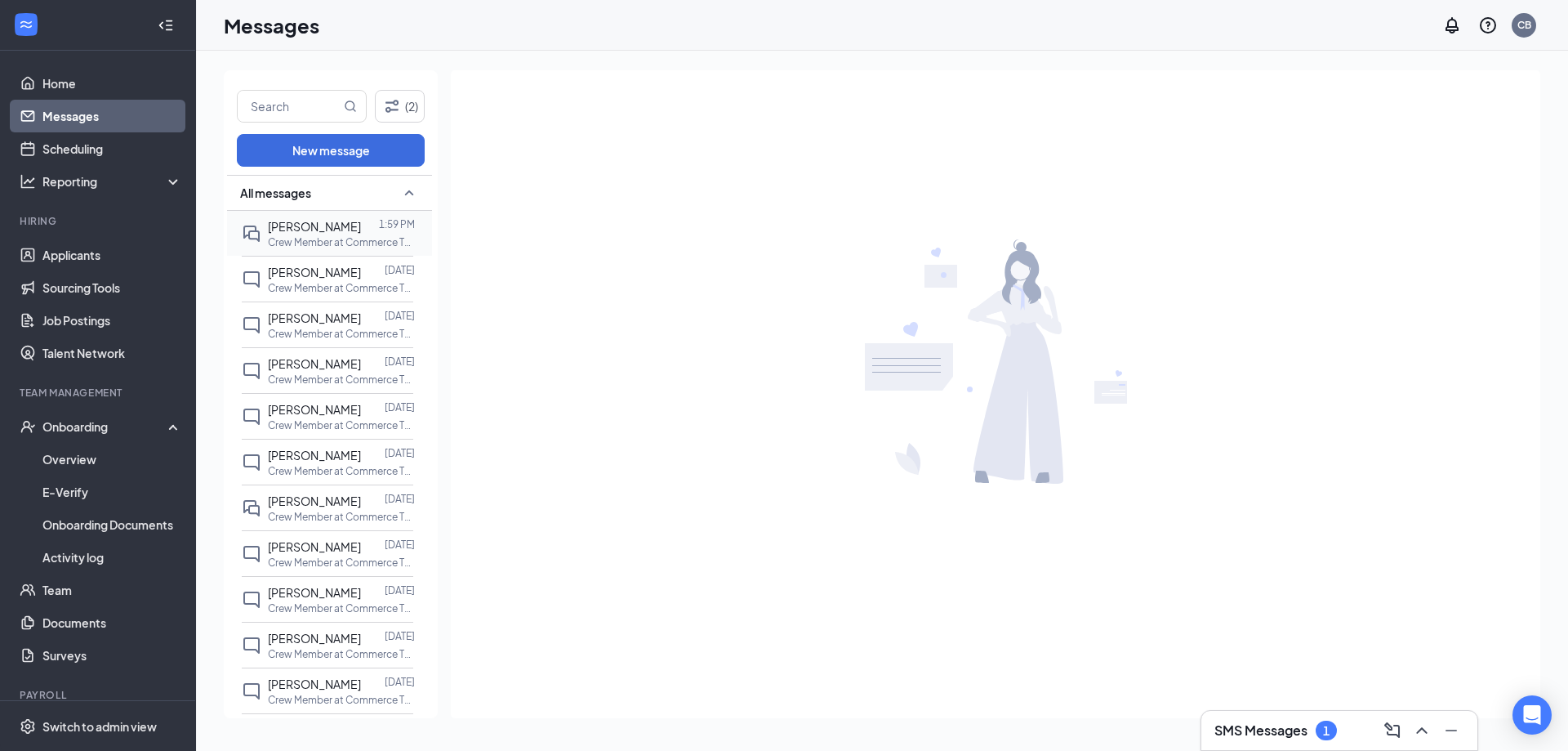
click at [312, 236] on p "Crew Member at Commerce Twp (14 Mile & M5)" at bounding box center [341, 243] width 147 height 14
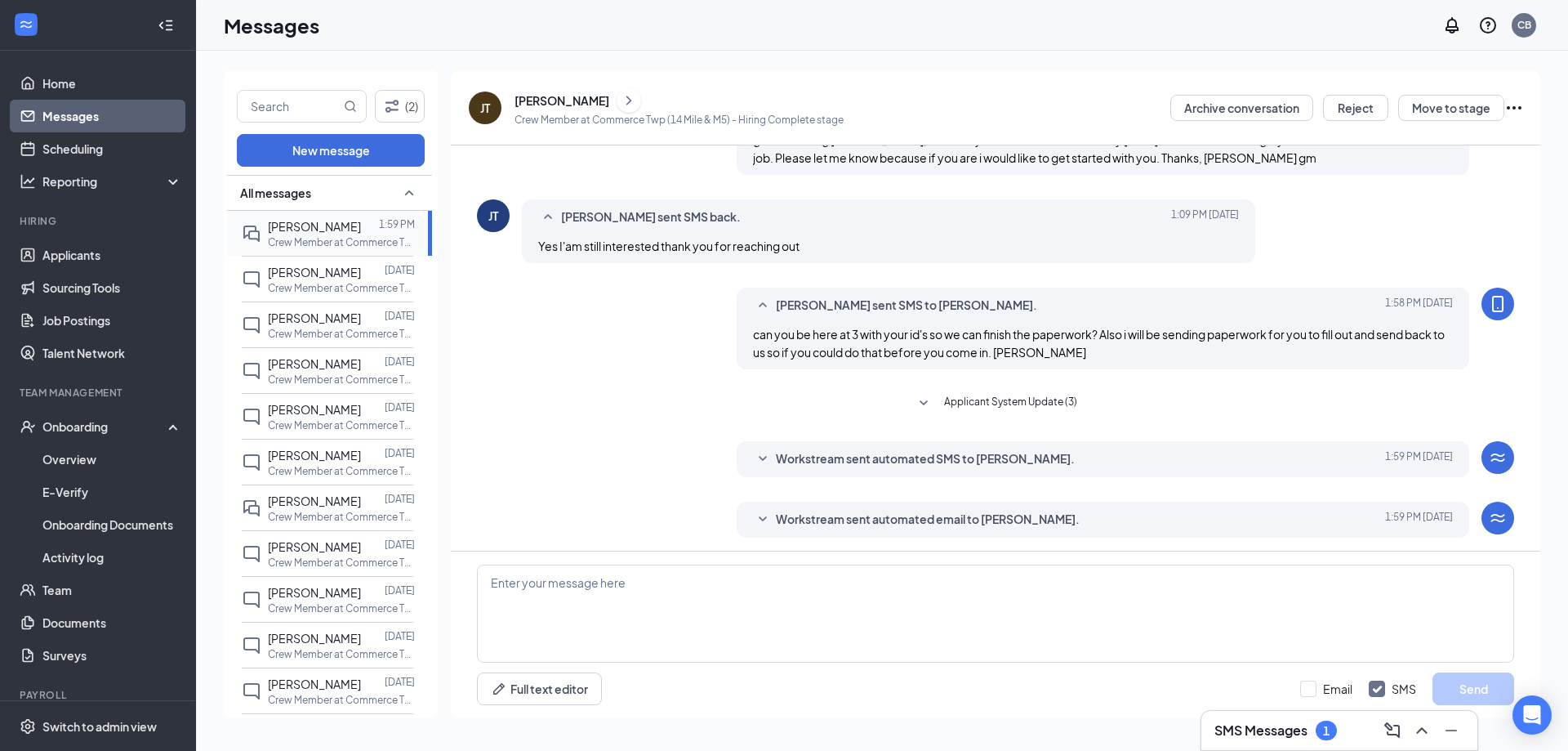
scroll to position [237, 0]
click at [617, 612] on textarea at bounding box center [996, 614] width 1038 height 98
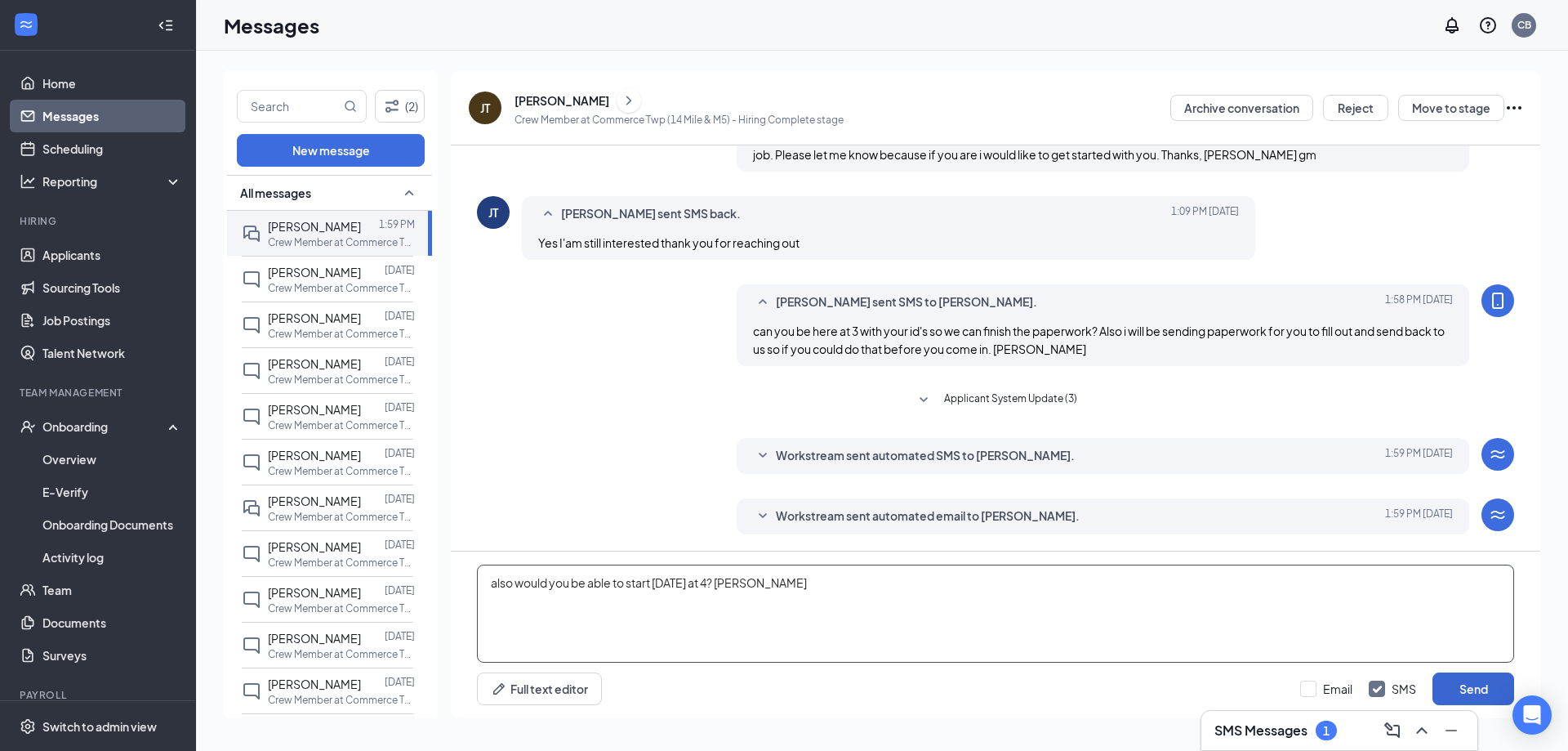
type textarea "also would you be able to start tomorrow at 4? Cindy"
click at [1499, 685] on button "Send" at bounding box center [1474, 689] width 82 height 33
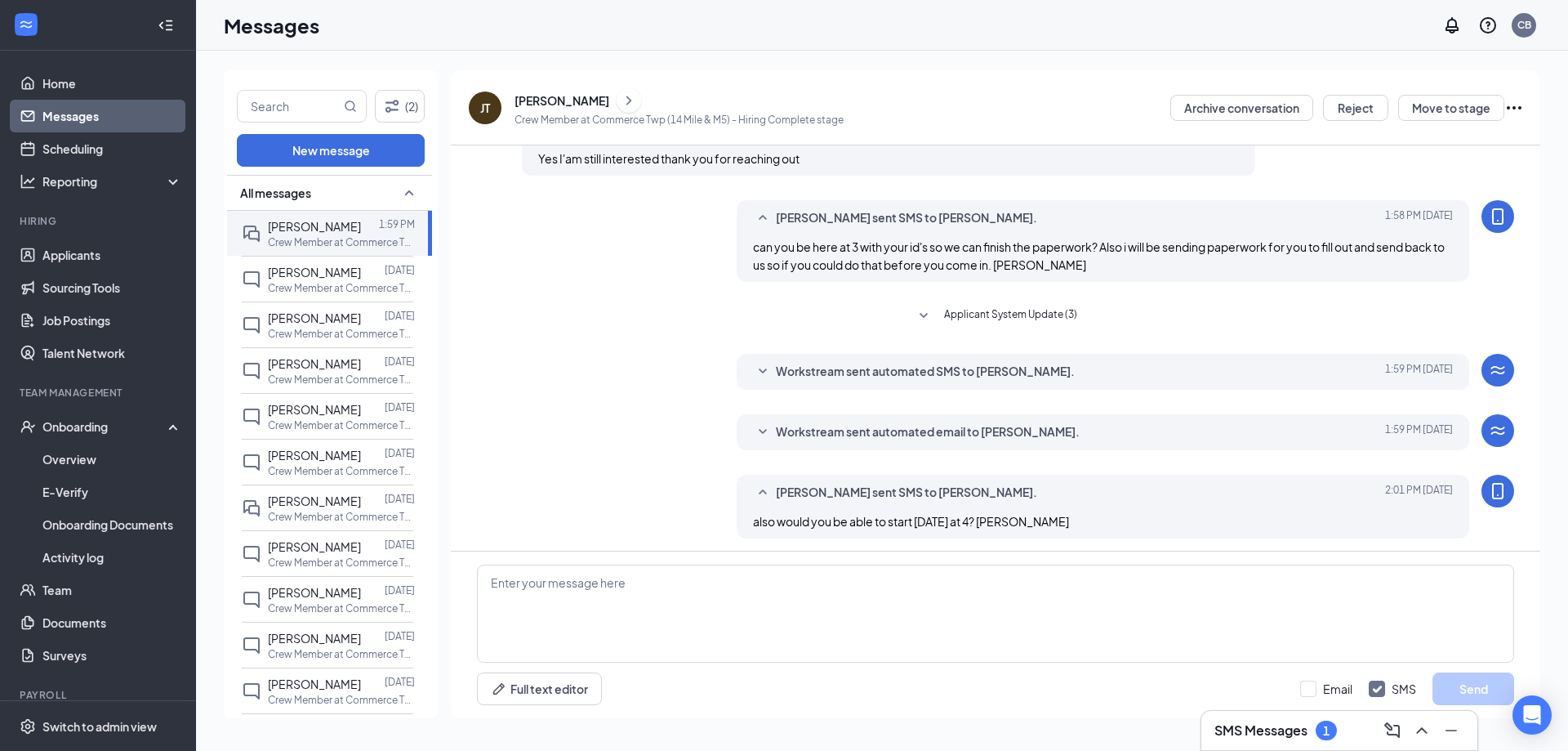
scroll to position [325, 0]
